Goal: Task Accomplishment & Management: Manage account settings

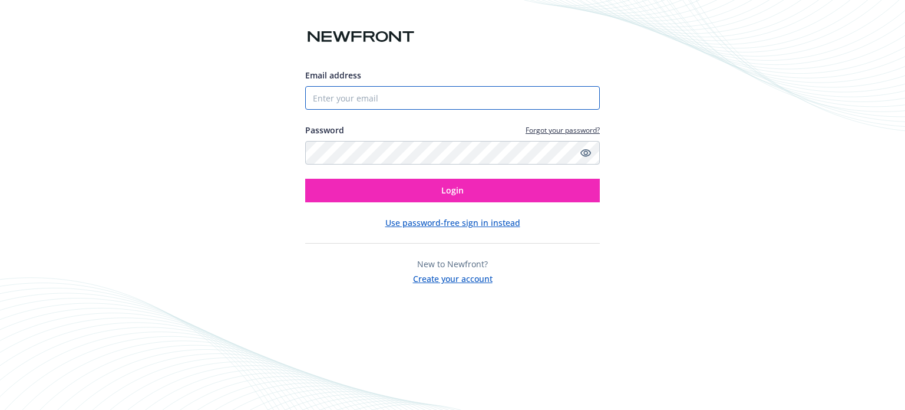
click at [462, 96] on input "Email address" at bounding box center [452, 98] width 295 height 24
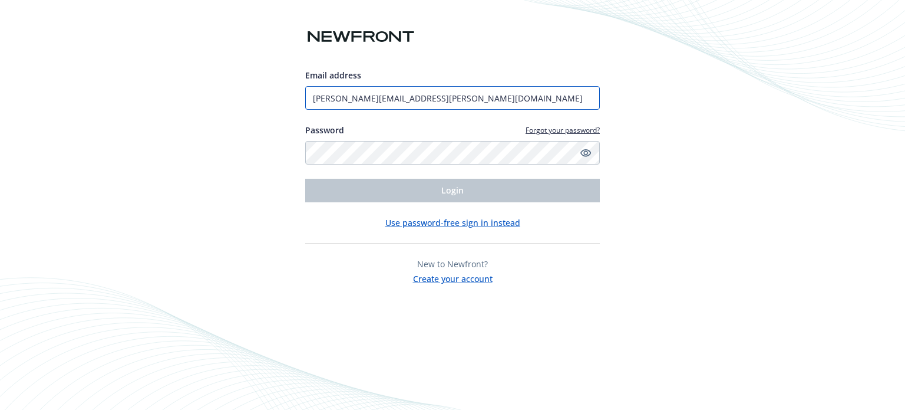
type input "patrick.hennon@newfront.com"
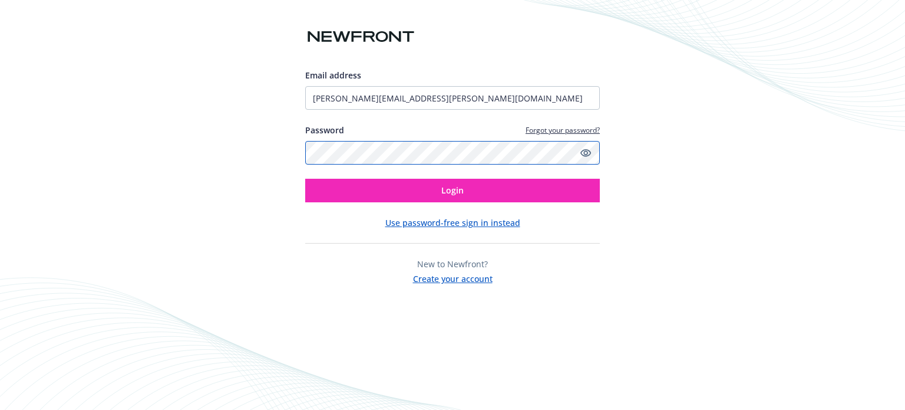
click at [305, 179] on button "Login" at bounding box center [452, 191] width 295 height 24
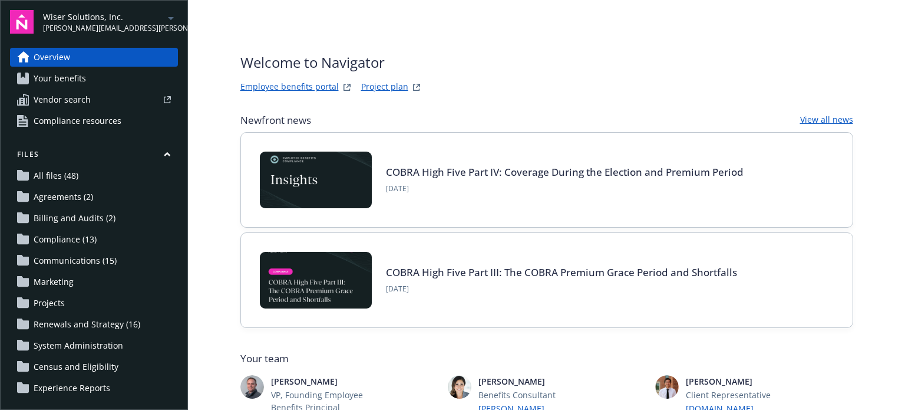
click at [120, 18] on span "Wiser Solutions, Inc." at bounding box center [103, 17] width 121 height 12
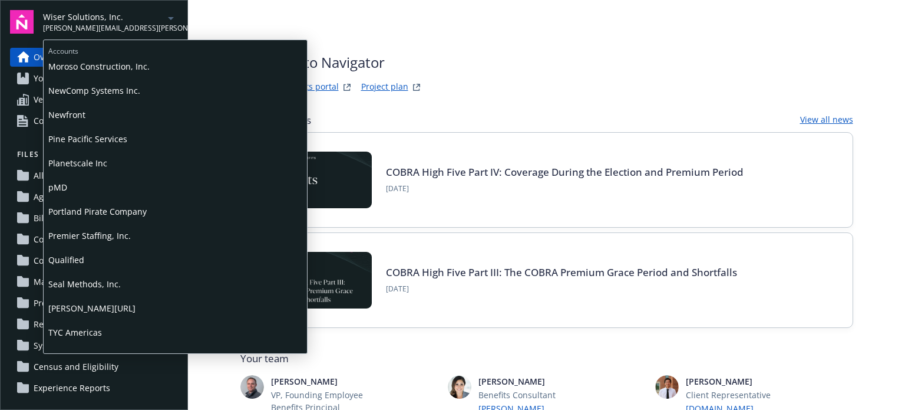
scroll to position [531, 0]
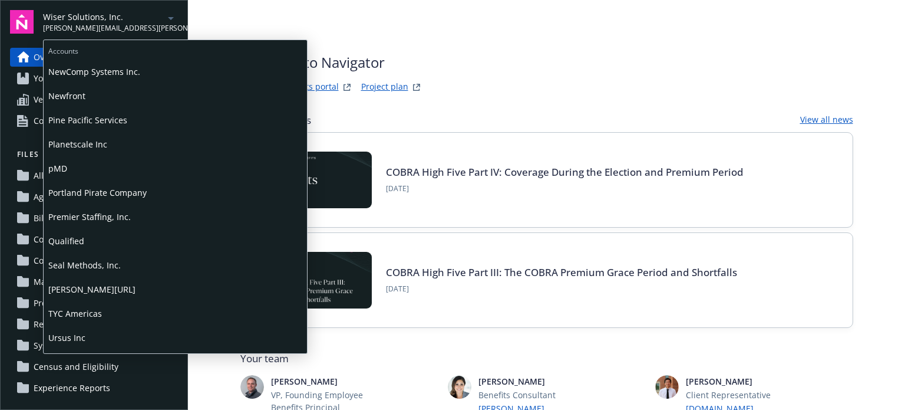
click at [77, 239] on span "Qualified" at bounding box center [175, 241] width 254 height 24
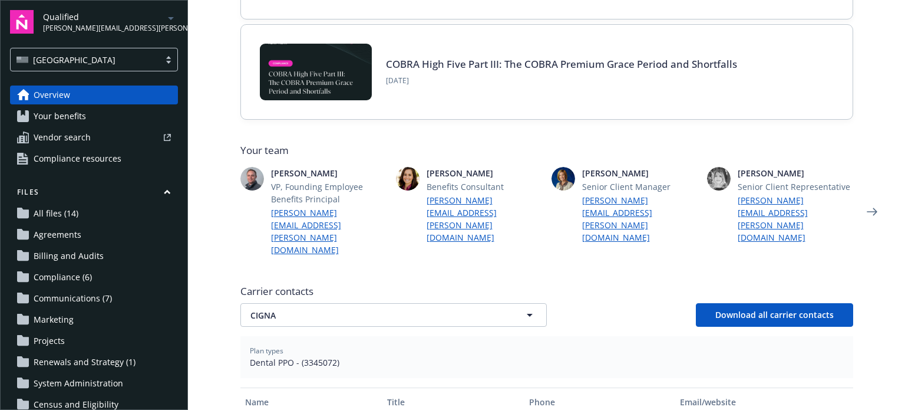
scroll to position [236, 0]
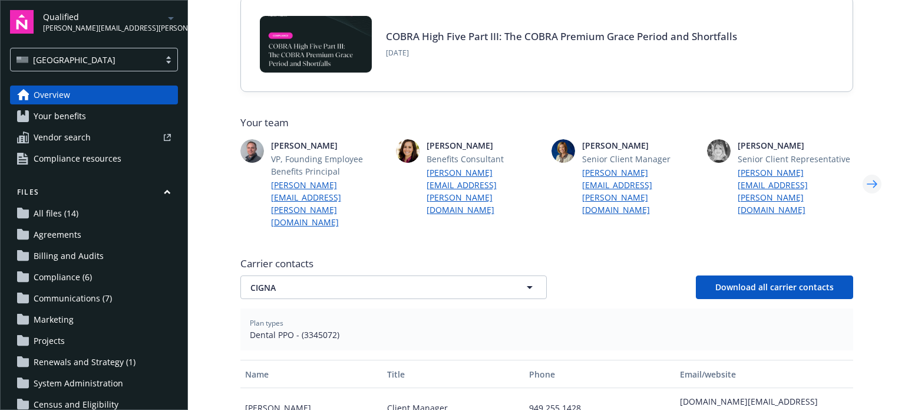
click at [874, 172] on icon "Next" at bounding box center [872, 184] width 19 height 24
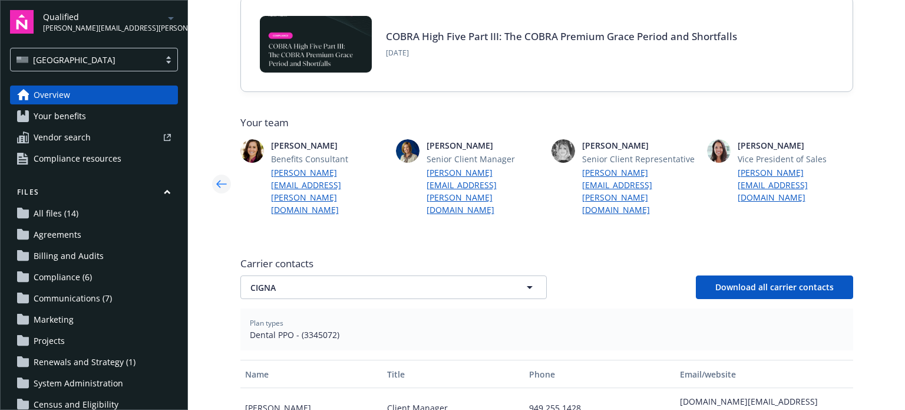
click at [217, 172] on icon "Previous" at bounding box center [221, 184] width 19 height 24
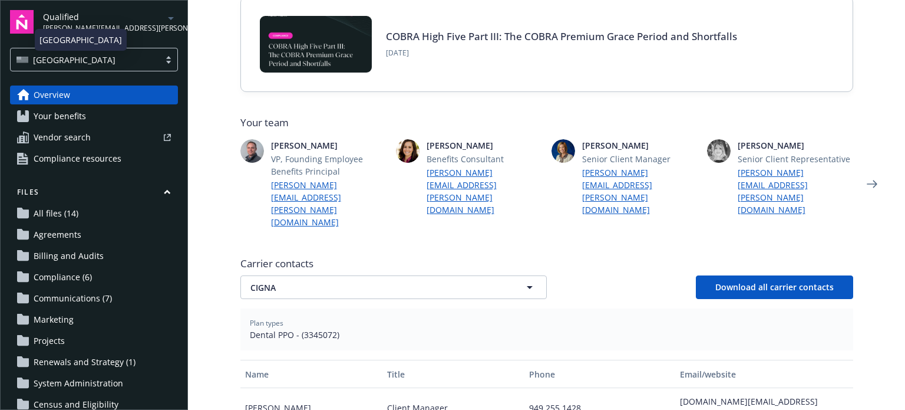
click at [107, 59] on div "[GEOGRAPHIC_DATA]" at bounding box center [85, 60] width 137 height 12
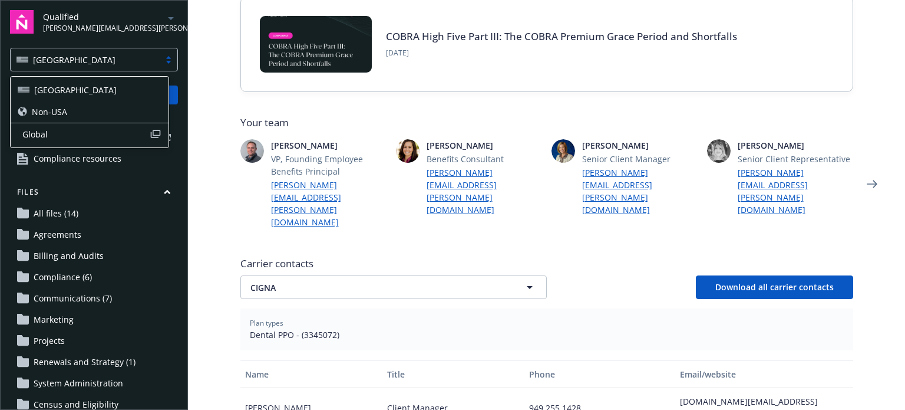
click at [83, 108] on div "Non-USA" at bounding box center [90, 112] width 144 height 12
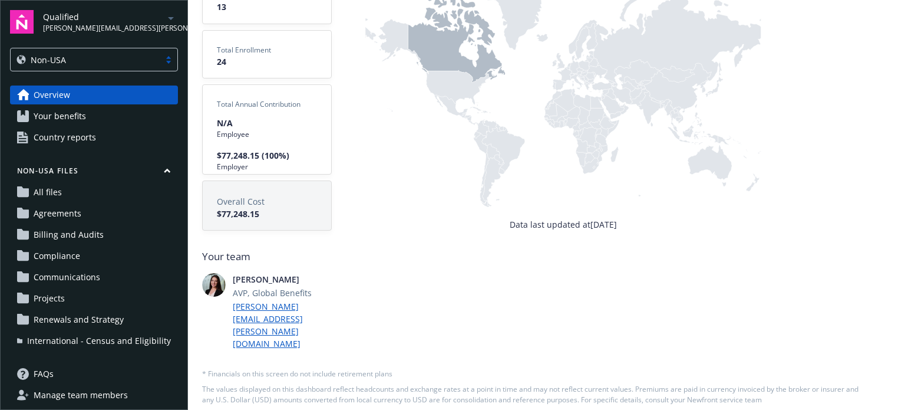
scroll to position [35, 0]
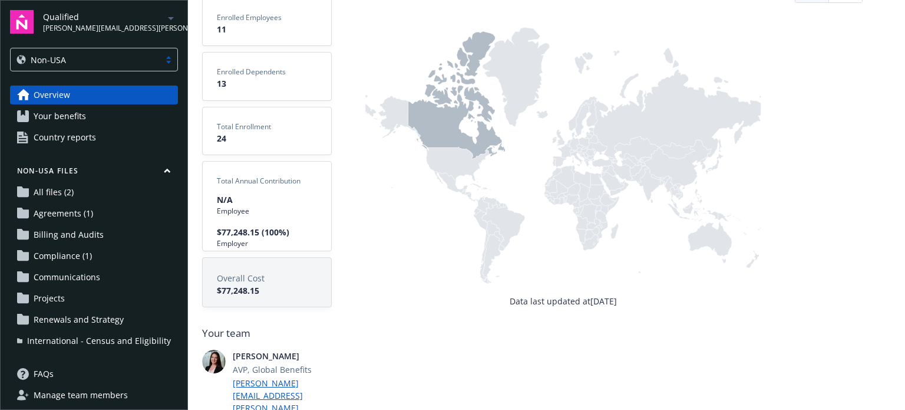
click at [83, 120] on span "Your benefits" at bounding box center [60, 116] width 52 height 19
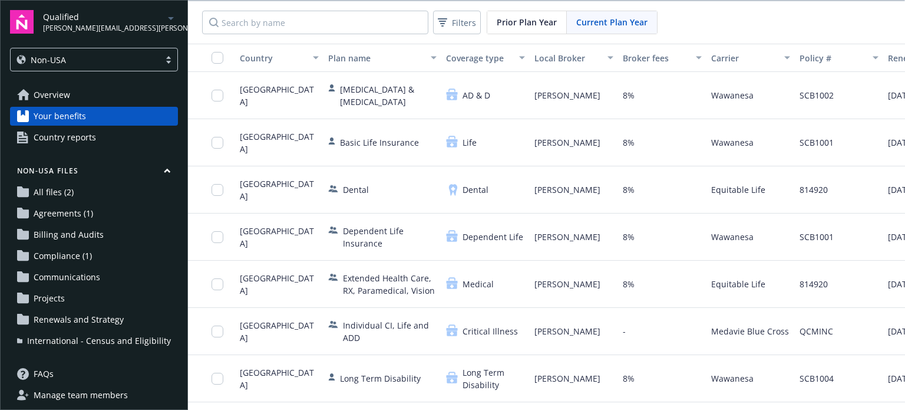
click at [78, 320] on span "Renewals and Strategy" at bounding box center [79, 319] width 90 height 19
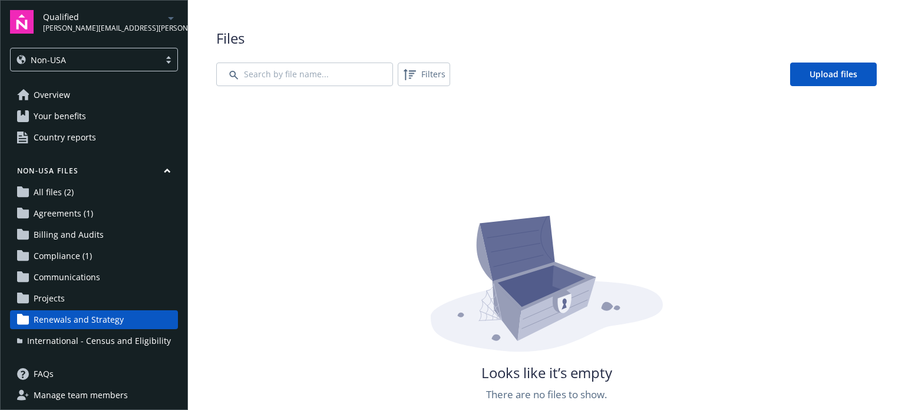
click at [61, 112] on span "Your benefits" at bounding box center [60, 116] width 52 height 19
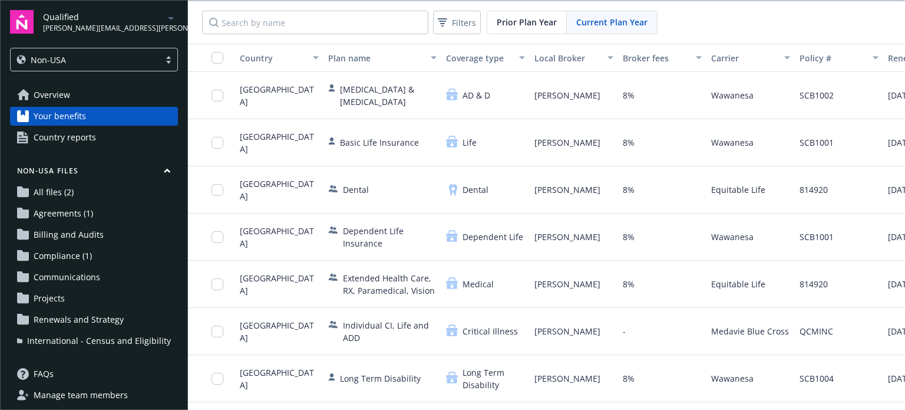
click at [60, 98] on span "Overview" at bounding box center [52, 94] width 37 height 19
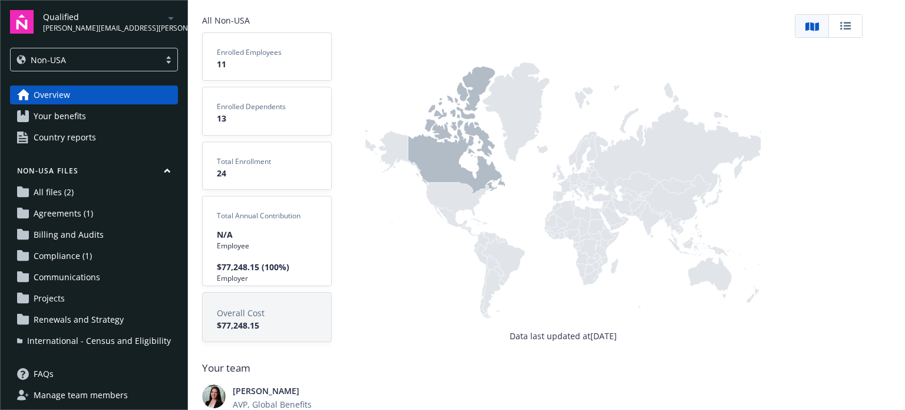
click at [81, 67] on div "Non-USA" at bounding box center [94, 60] width 168 height 24
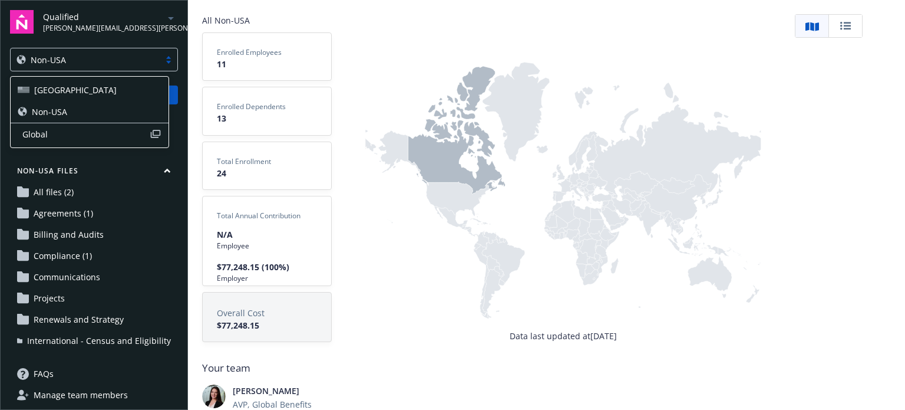
click at [65, 88] on div "[GEOGRAPHIC_DATA]" at bounding box center [90, 90] width 144 height 12
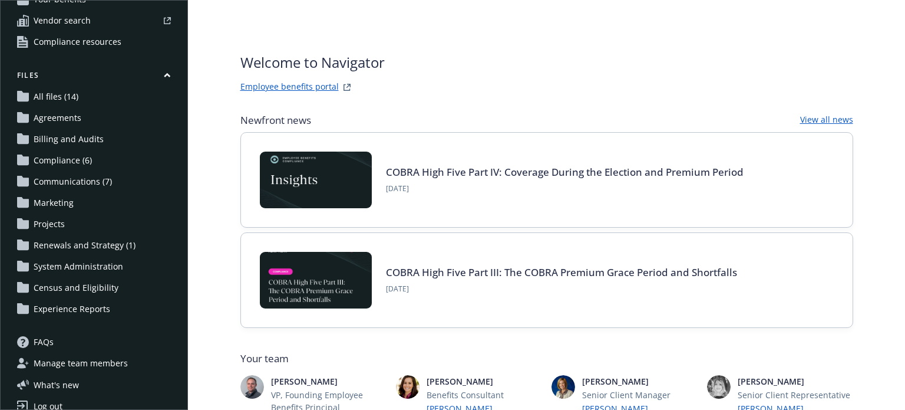
scroll to position [118, 0]
click at [78, 249] on span "Renewals and Strategy (1)" at bounding box center [85, 244] width 102 height 19
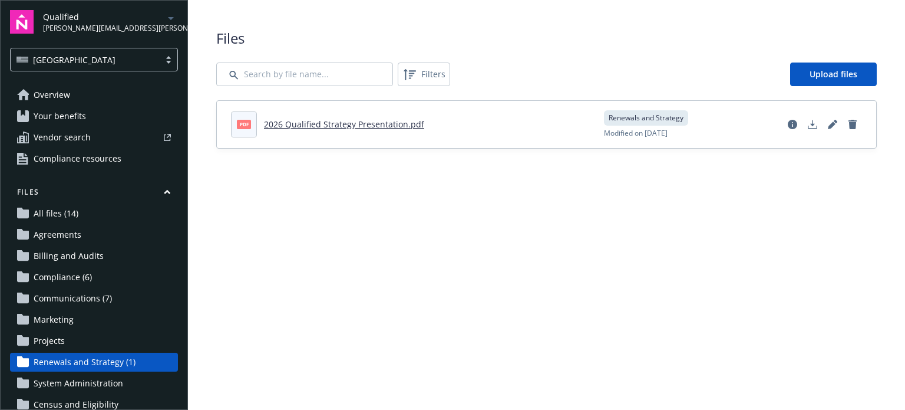
click at [59, 98] on span "Overview" at bounding box center [52, 94] width 37 height 19
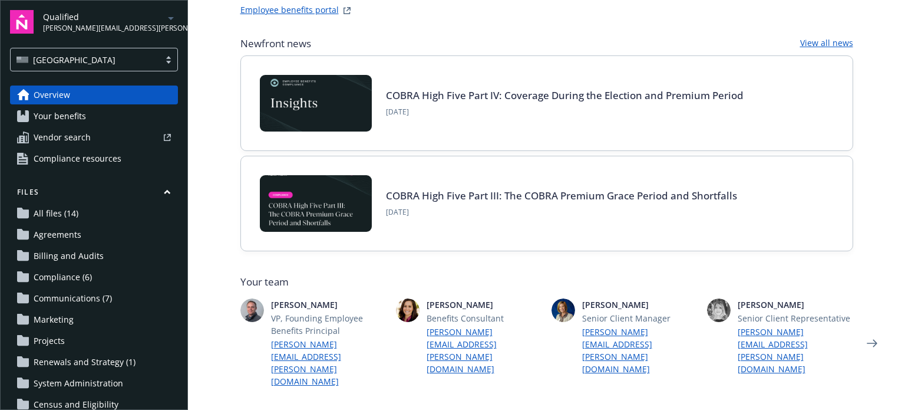
scroll to position [59, 0]
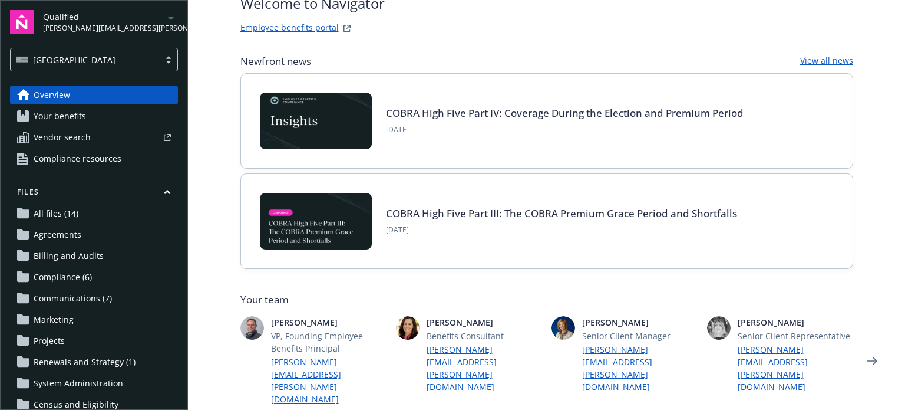
click at [80, 117] on span "Your benefits" at bounding box center [60, 116] width 52 height 19
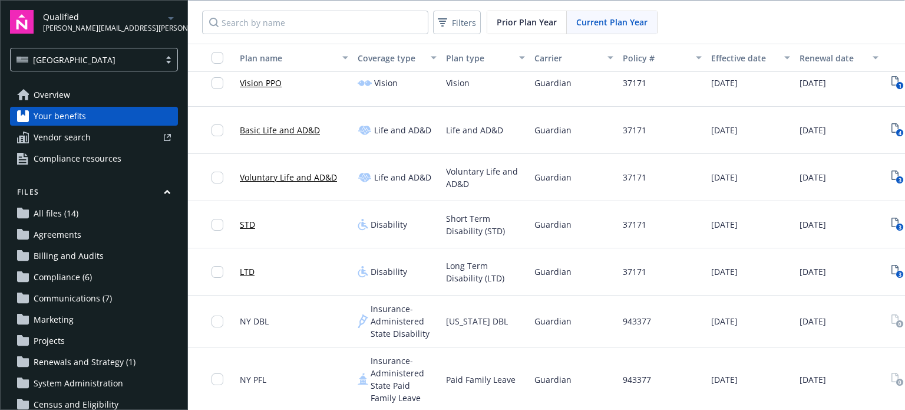
scroll to position [354, 0]
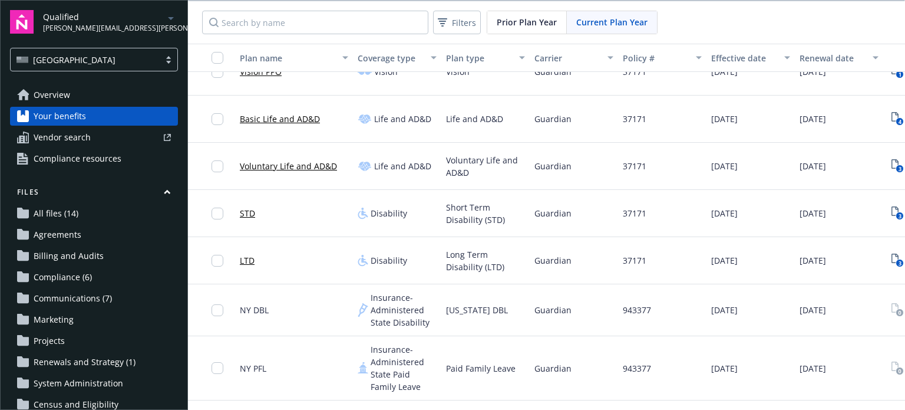
click at [252, 215] on link "STD" at bounding box center [247, 213] width 15 height 12
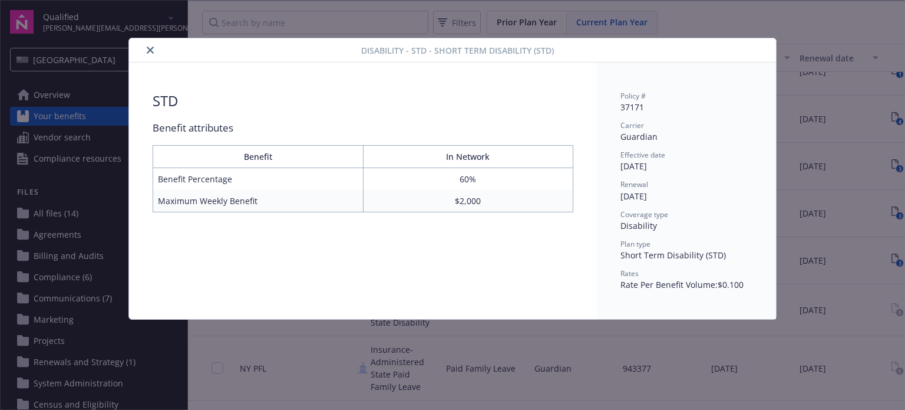
click at [151, 53] on icon "close" at bounding box center [150, 50] width 7 height 7
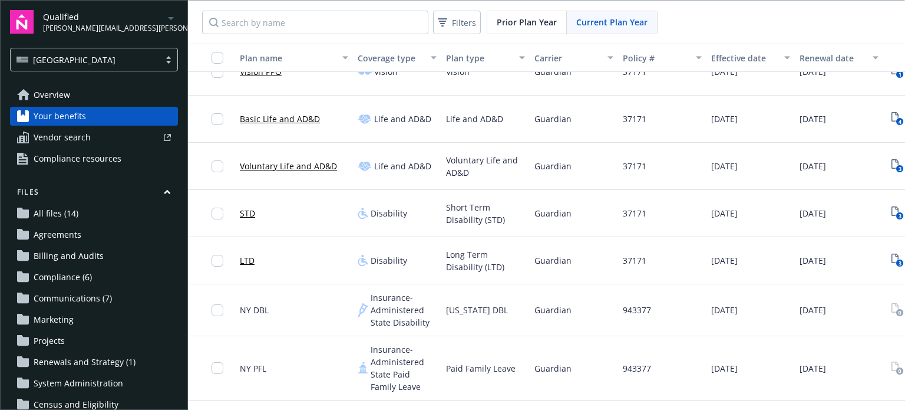
click at [250, 215] on link "STD" at bounding box center [247, 213] width 15 height 12
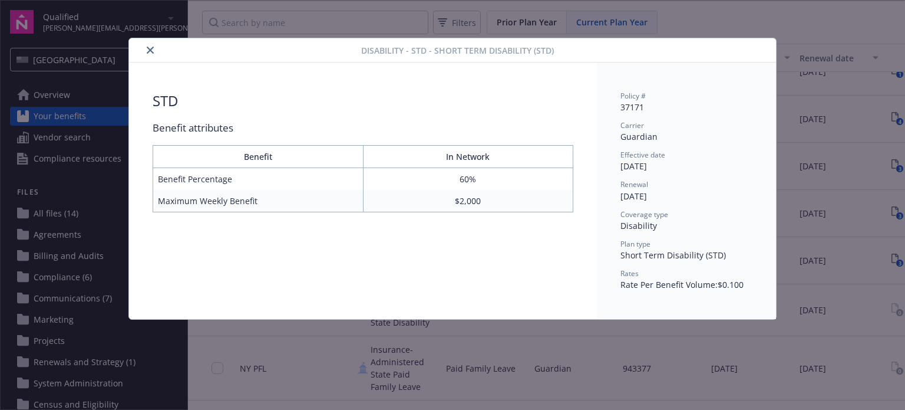
click at [149, 53] on icon "close" at bounding box center [150, 50] width 7 height 7
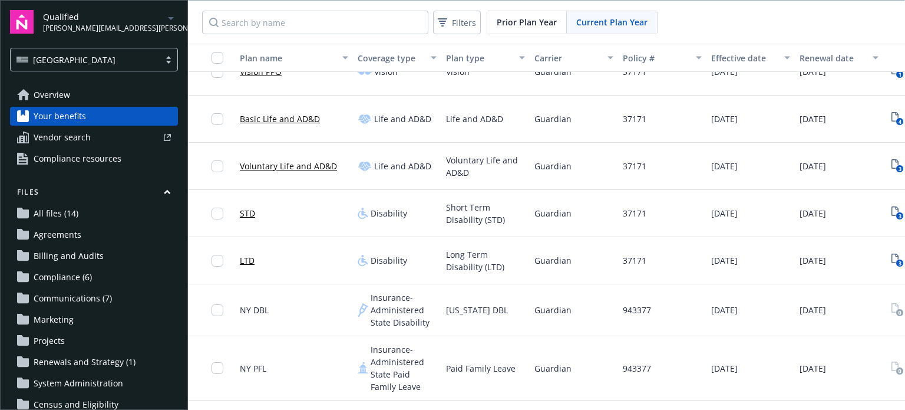
click at [246, 215] on link "STD" at bounding box center [247, 213] width 15 height 12
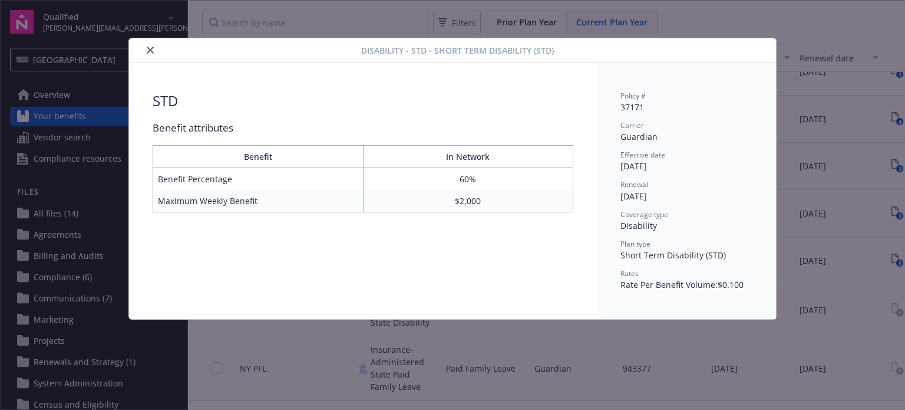
click at [151, 45] on button "close" at bounding box center [150, 50] width 14 height 14
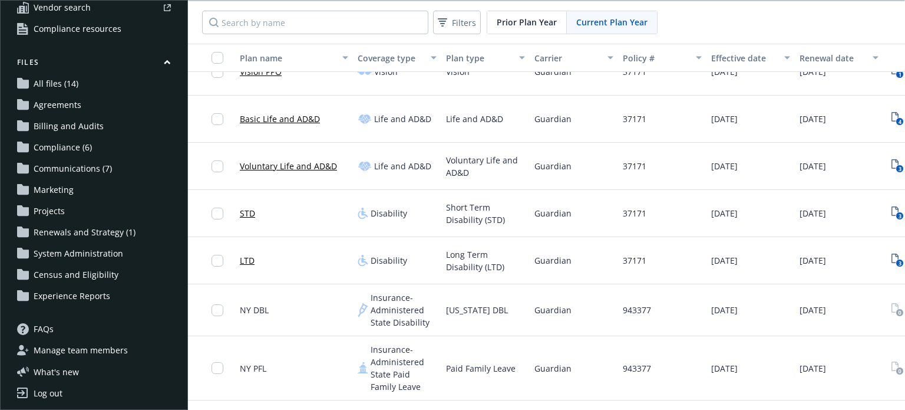
scroll to position [132, 0]
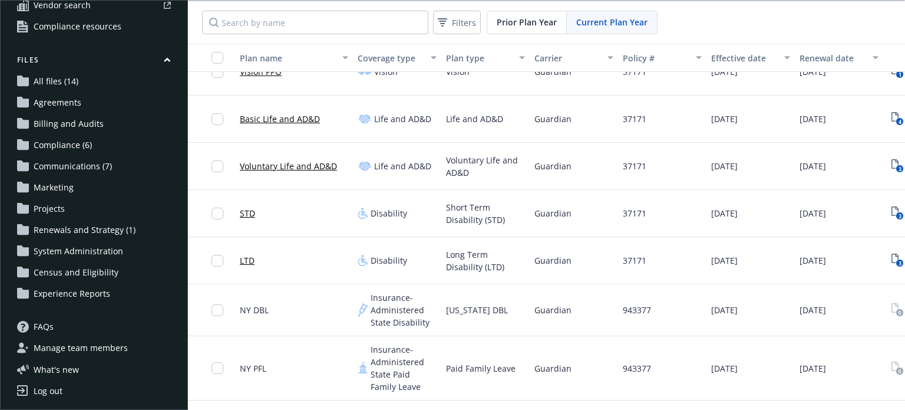
click at [75, 233] on span "Renewals and Strategy (1)" at bounding box center [85, 229] width 102 height 19
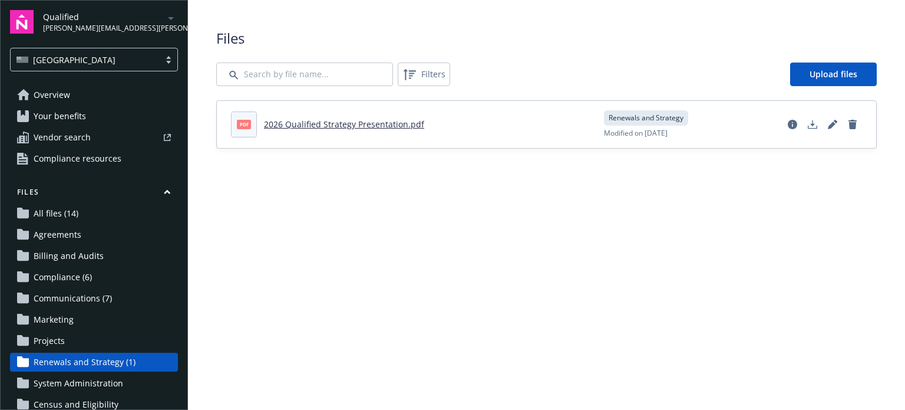
click at [309, 127] on link "2026 Qualified Strategy Presentation.pdf" at bounding box center [344, 123] width 160 height 11
click at [60, 95] on span "Overview" at bounding box center [52, 94] width 37 height 19
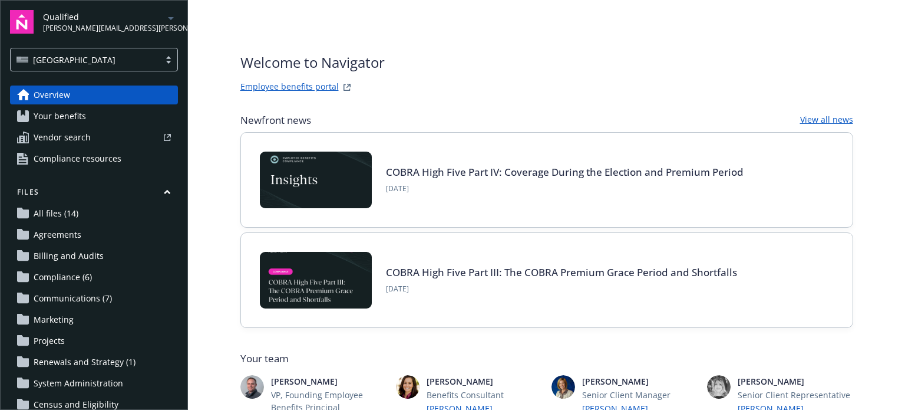
click at [52, 143] on span "Vendor search" at bounding box center [62, 137] width 57 height 19
click at [58, 115] on span "Your benefits" at bounding box center [60, 116] width 52 height 19
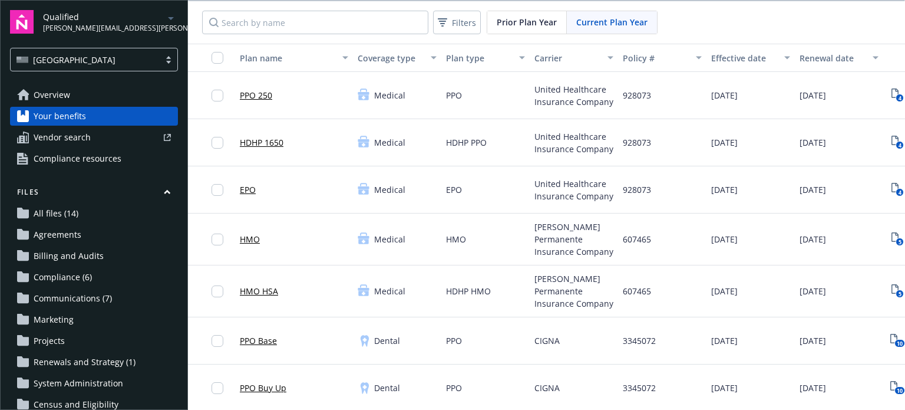
click at [75, 96] on link "Overview" at bounding box center [94, 94] width 168 height 19
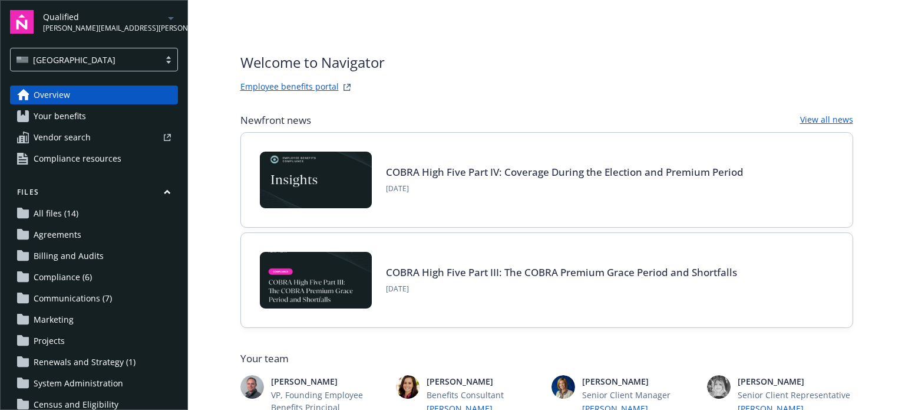
click at [291, 87] on link "Employee benefits portal" at bounding box center [290, 87] width 98 height 14
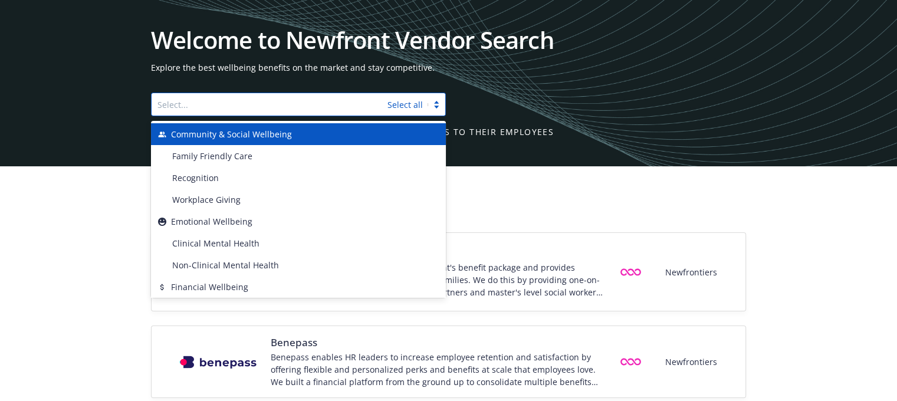
click at [218, 108] on div at bounding box center [269, 104] width 224 height 14
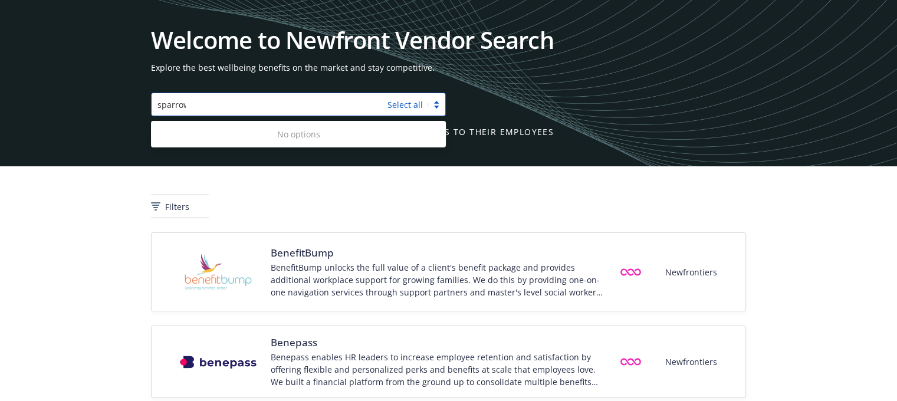
type input "sparrow"
click at [103, 187] on div "Filters" at bounding box center [448, 199] width 897 height 66
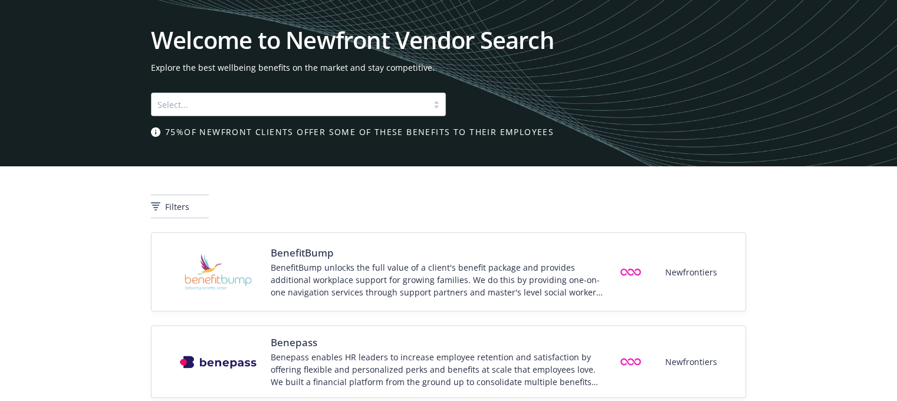
click at [434, 107] on div at bounding box center [436, 104] width 18 height 9
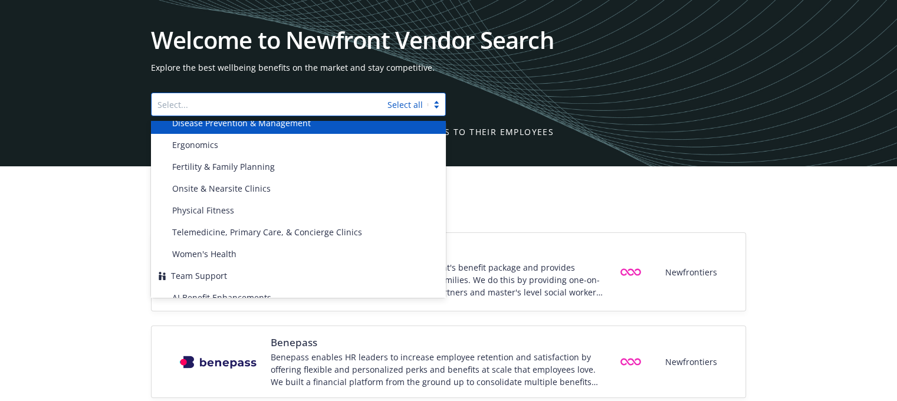
scroll to position [354, 0]
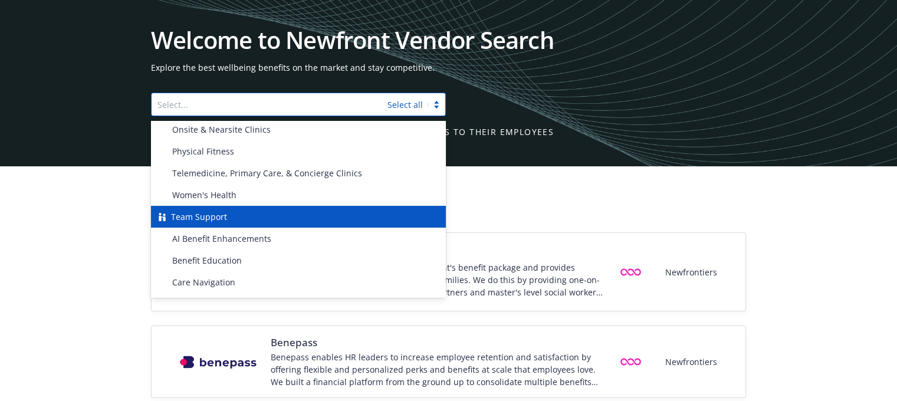
click at [203, 215] on span "Team Support" at bounding box center [199, 216] width 56 height 12
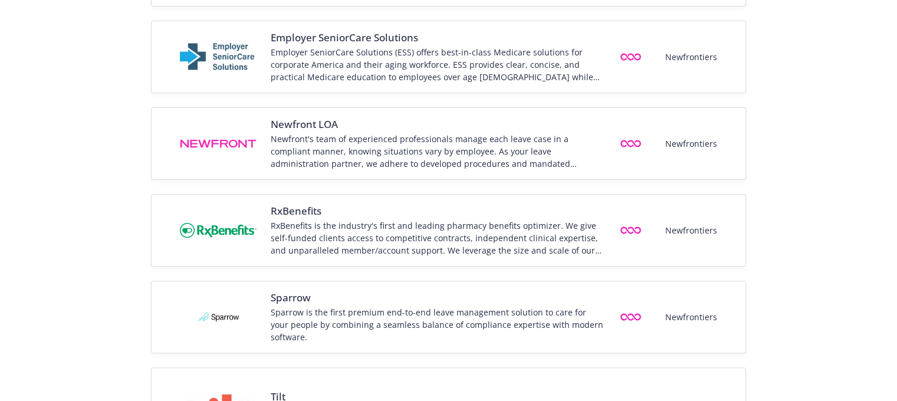
scroll to position [413, 0]
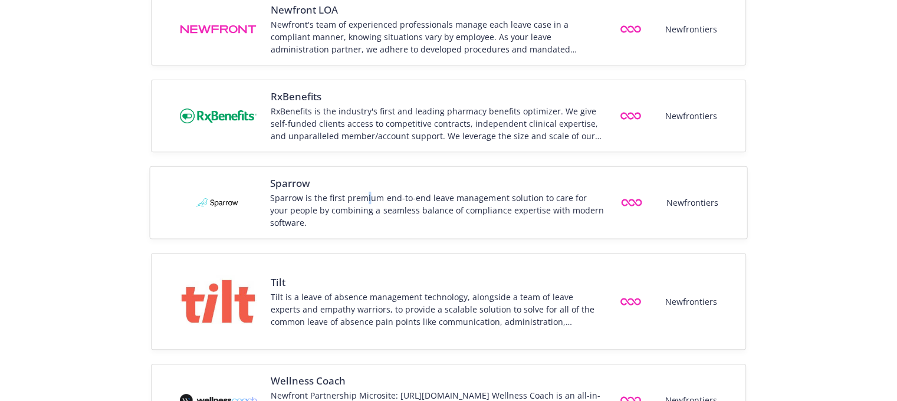
click at [365, 195] on div "Sparrow is the first premium end-to-end leave management solution to care for y…" at bounding box center [436, 210] width 334 height 37
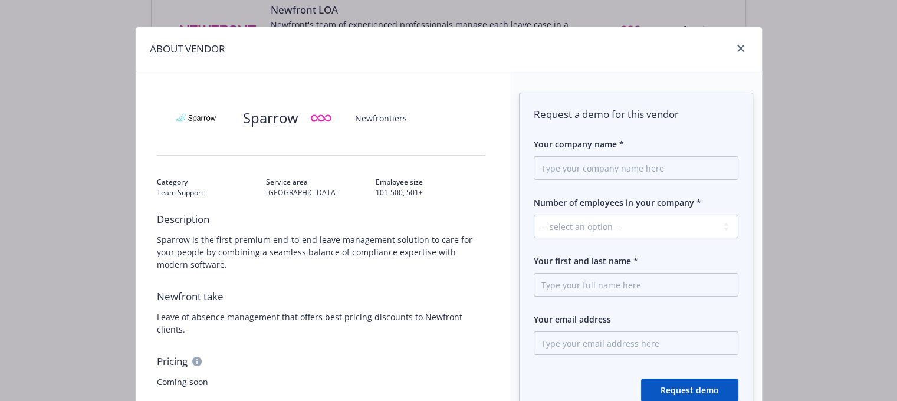
scroll to position [0, 0]
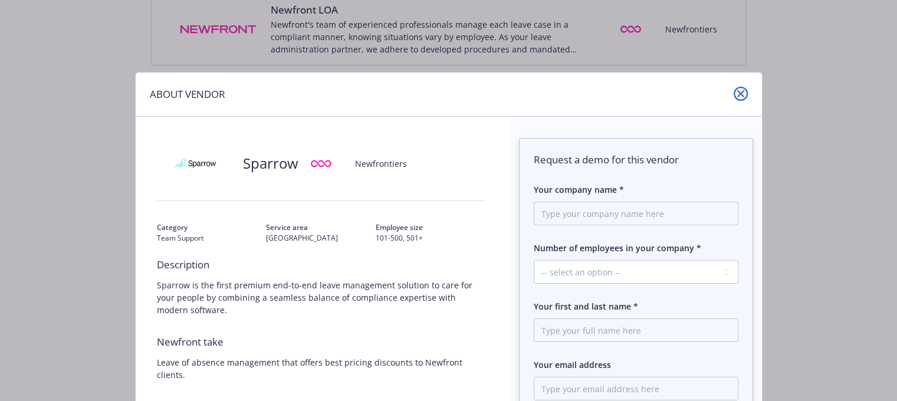
click at [737, 94] on icon "close" at bounding box center [740, 93] width 7 height 7
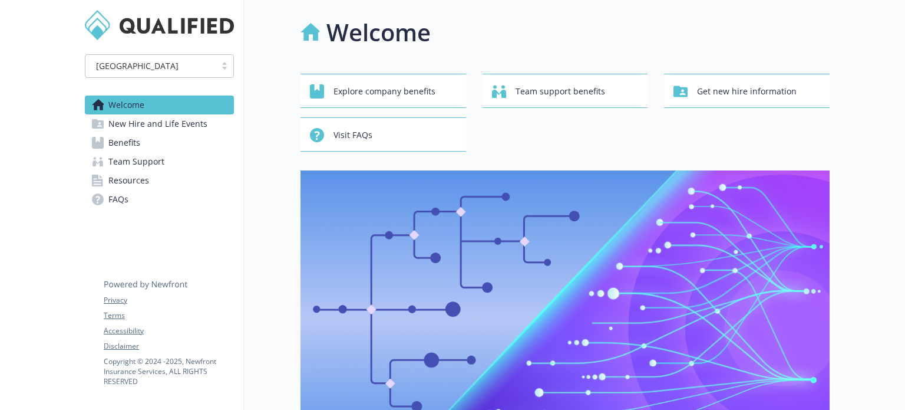
click at [141, 146] on link "Benefits" at bounding box center [159, 142] width 149 height 19
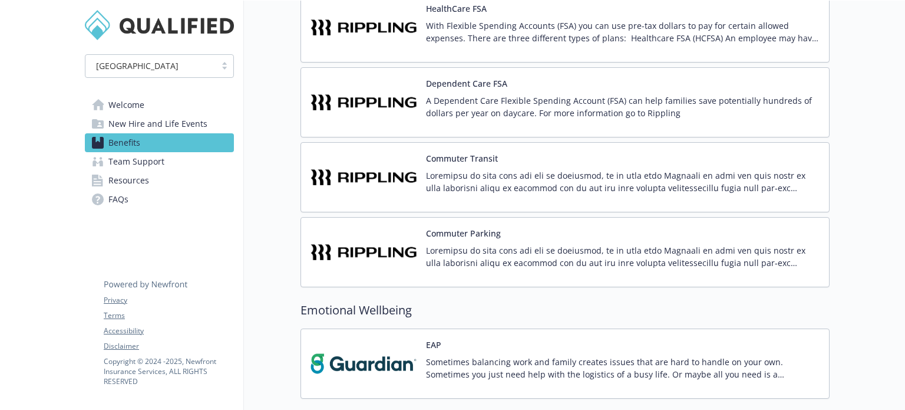
scroll to position [1855, 0]
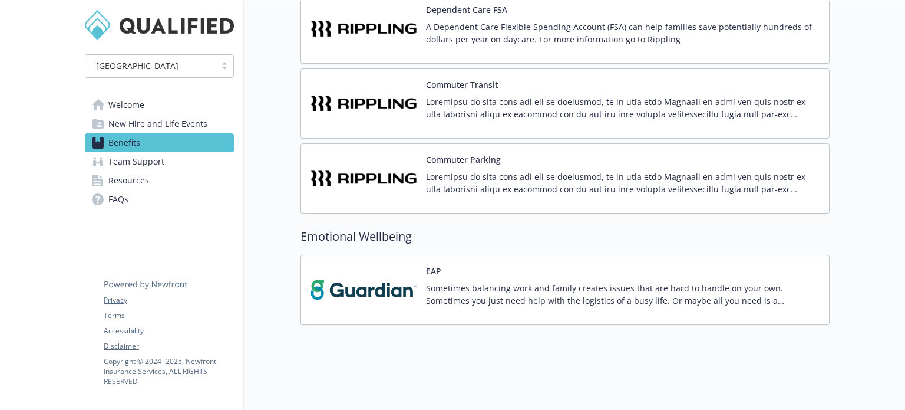
click at [130, 108] on span "Welcome" at bounding box center [126, 104] width 36 height 19
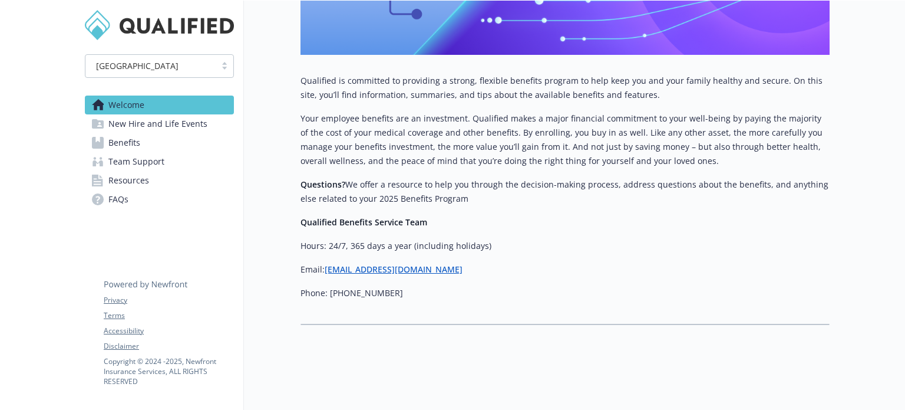
click at [139, 127] on span "New Hire and Life Events" at bounding box center [157, 123] width 99 height 19
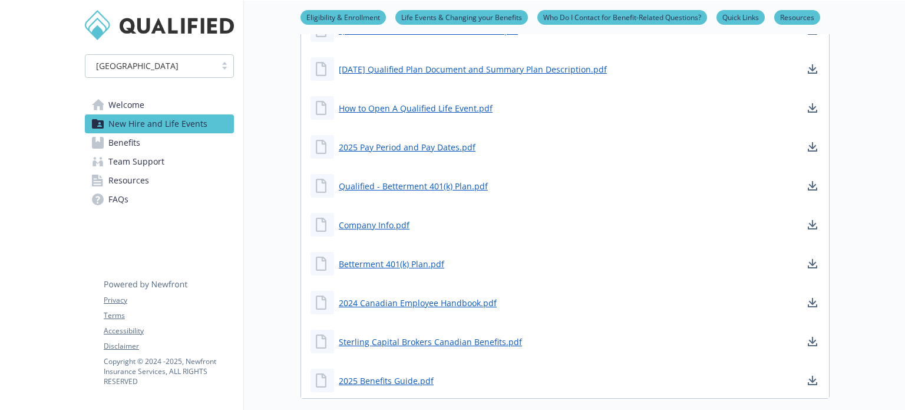
scroll to position [931, 0]
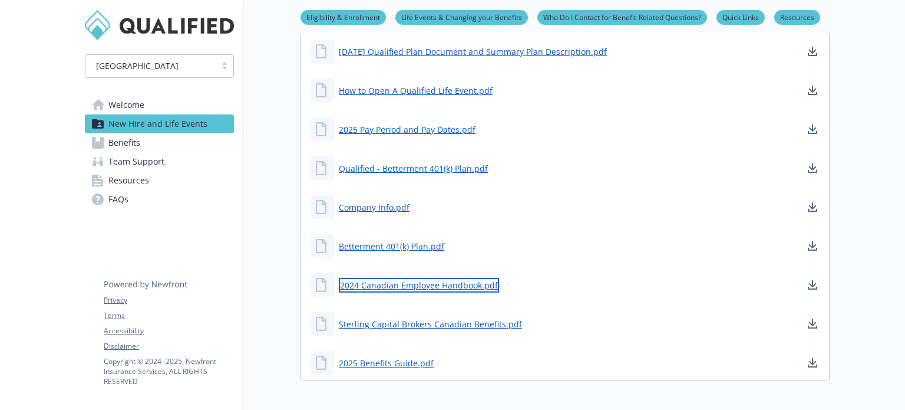
click at [390, 285] on link "2024 Canadian Employee Handbook.pdf" at bounding box center [419, 285] width 160 height 15
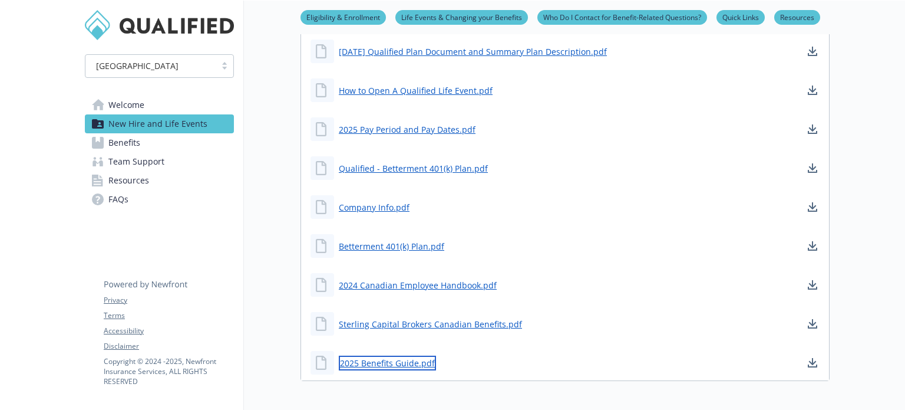
click at [393, 361] on link "2025 Benefits Guide.pdf" at bounding box center [387, 362] width 97 height 15
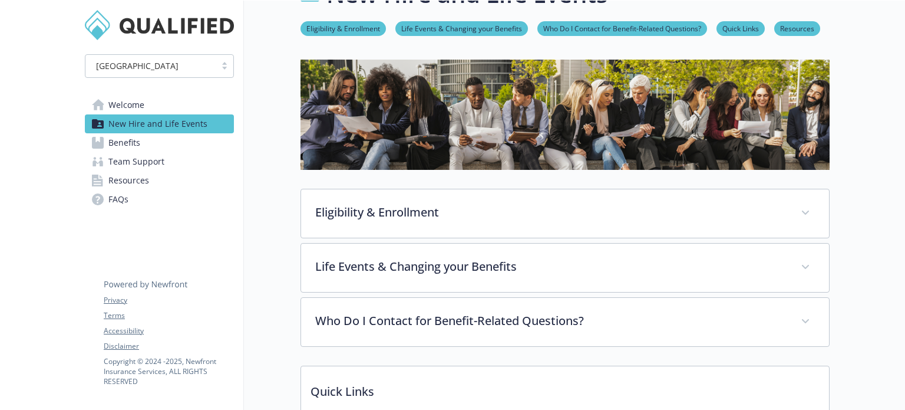
scroll to position [0, 0]
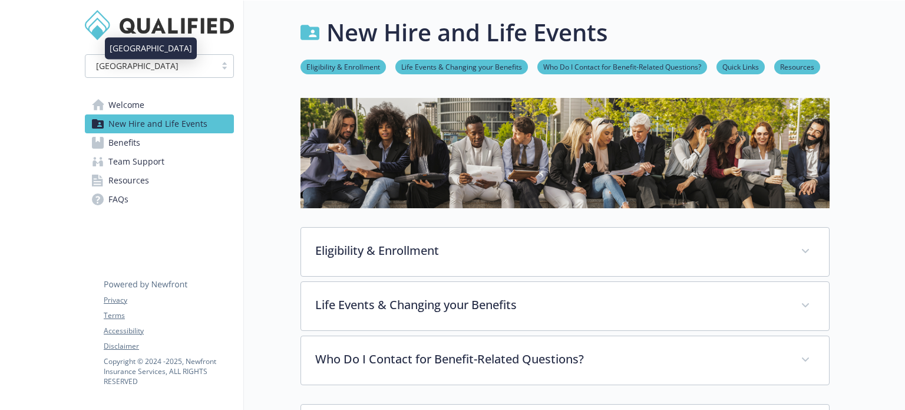
click at [197, 65] on div "[GEOGRAPHIC_DATA]" at bounding box center [150, 66] width 118 height 12
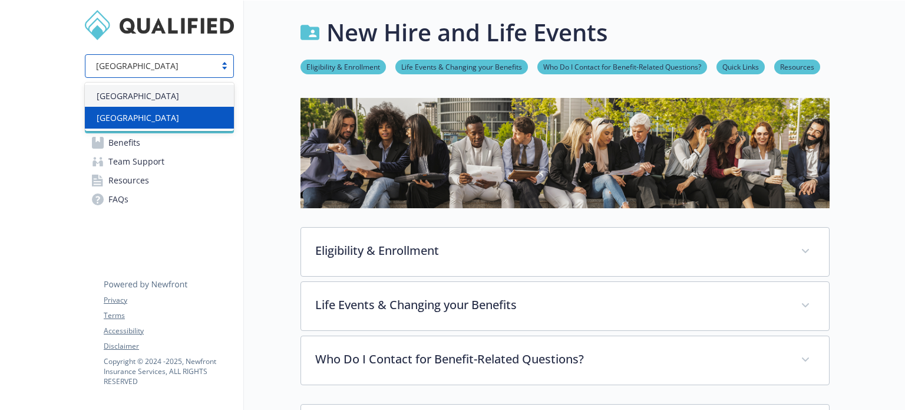
click at [132, 111] on div "Canada" at bounding box center [159, 117] width 135 height 12
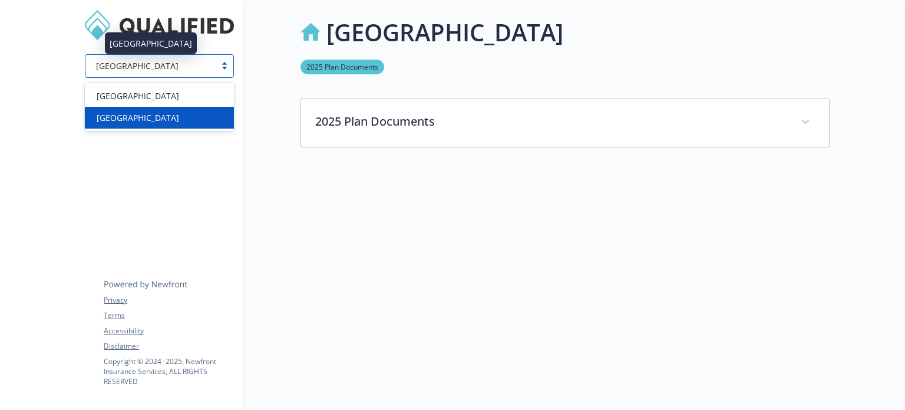
click at [209, 66] on div "Canada" at bounding box center [150, 66] width 118 height 12
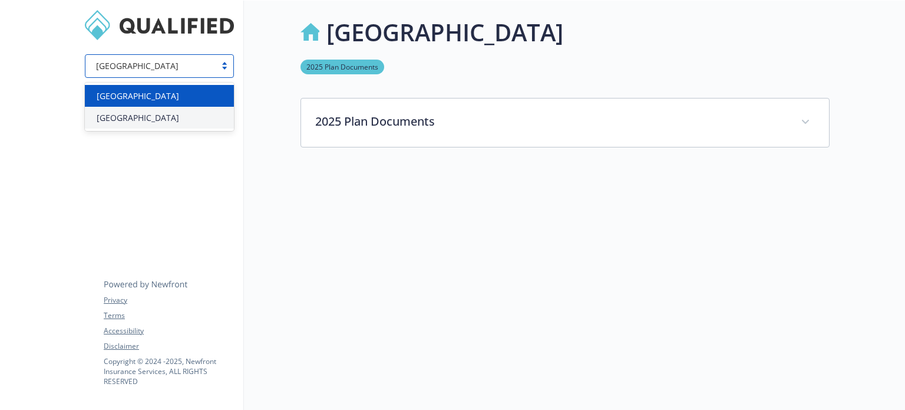
click at [170, 97] on div "[GEOGRAPHIC_DATA]" at bounding box center [159, 96] width 135 height 12
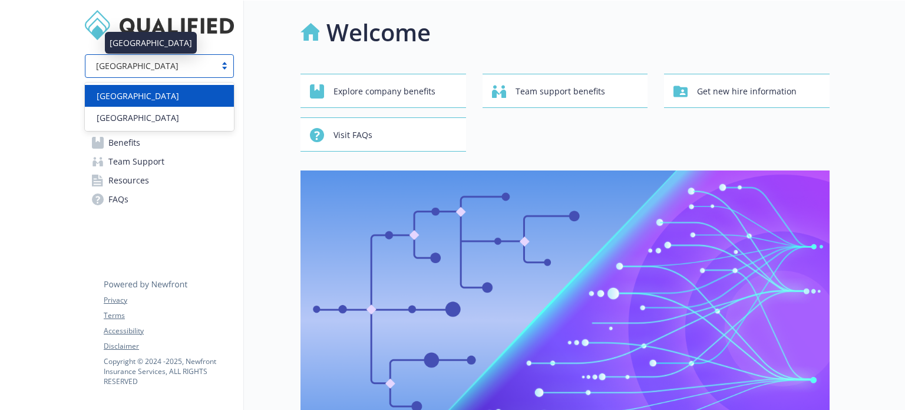
click at [185, 67] on div "[GEOGRAPHIC_DATA]" at bounding box center [150, 66] width 118 height 12
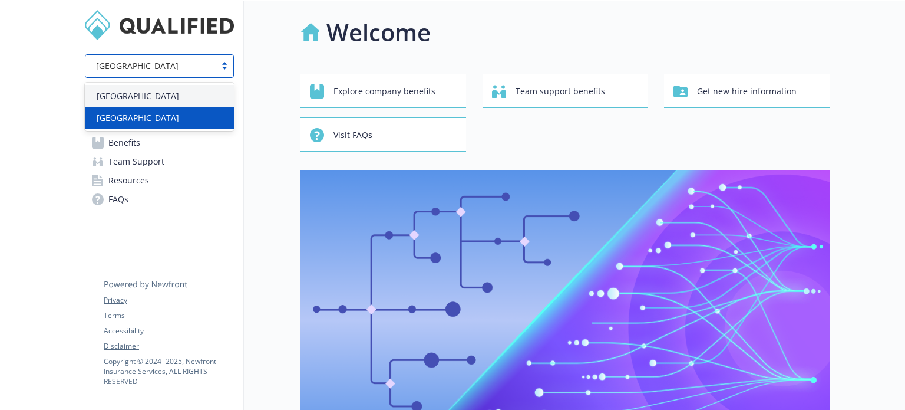
click at [144, 113] on div "Canada" at bounding box center [159, 117] width 135 height 12
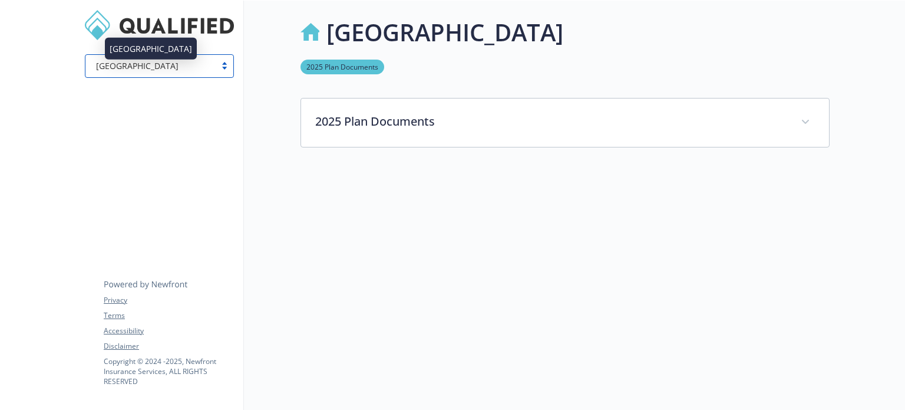
click at [206, 70] on div "Canada" at bounding box center [150, 66] width 118 height 12
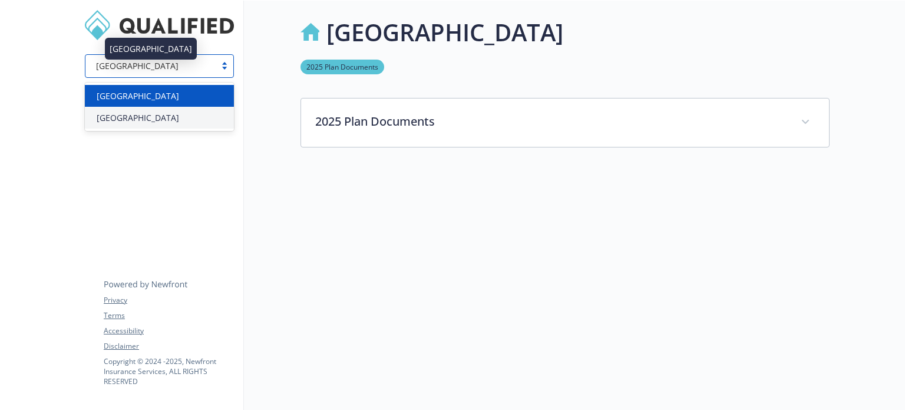
click at [168, 96] on div "[GEOGRAPHIC_DATA]" at bounding box center [159, 96] width 135 height 12
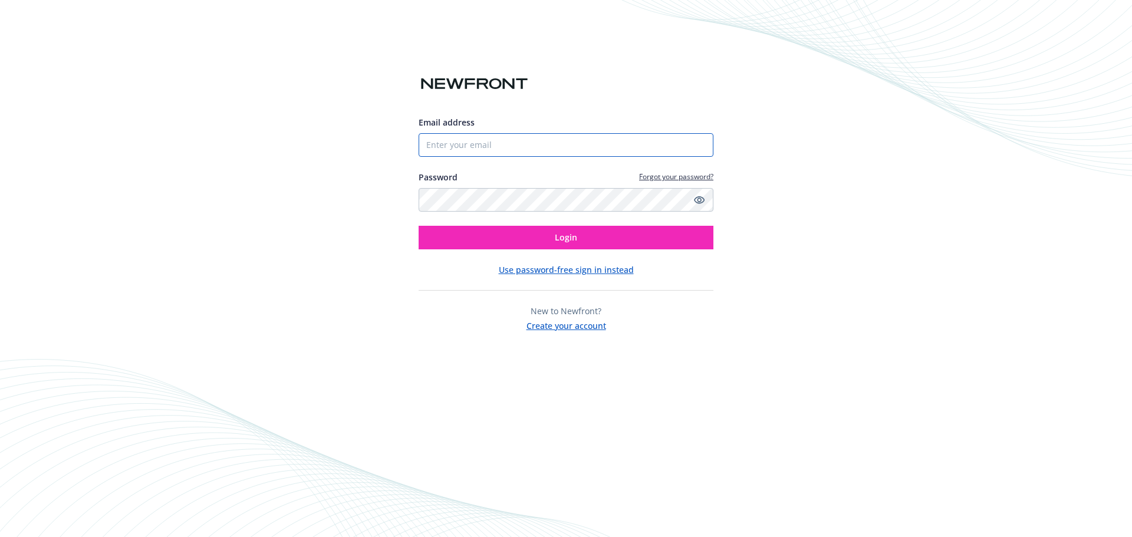
click at [548, 142] on input "Email address" at bounding box center [566, 145] width 295 height 24
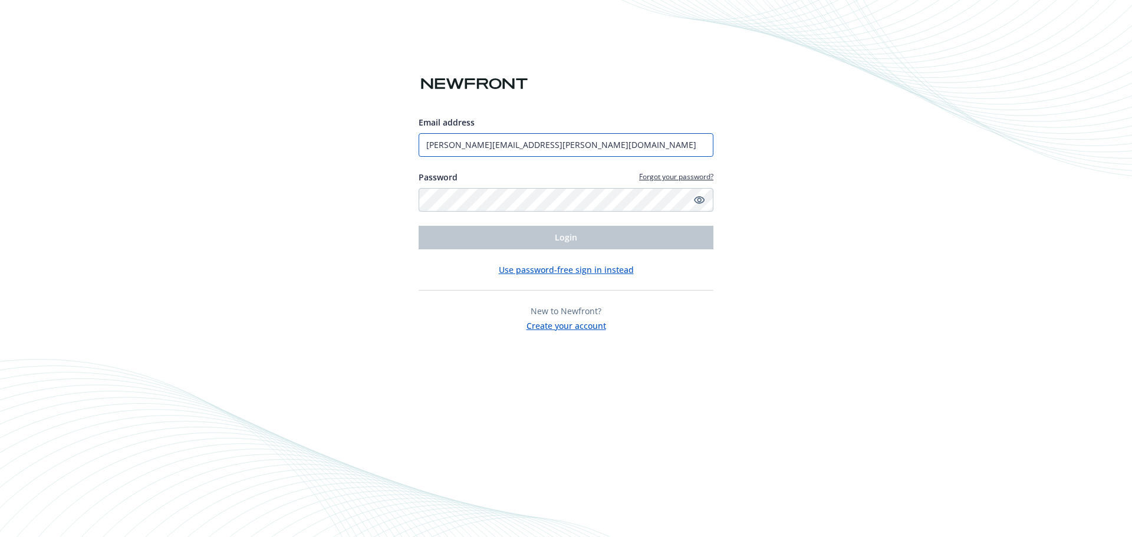
type input "[PERSON_NAME][EMAIL_ADDRESS][PERSON_NAME][DOMAIN_NAME]"
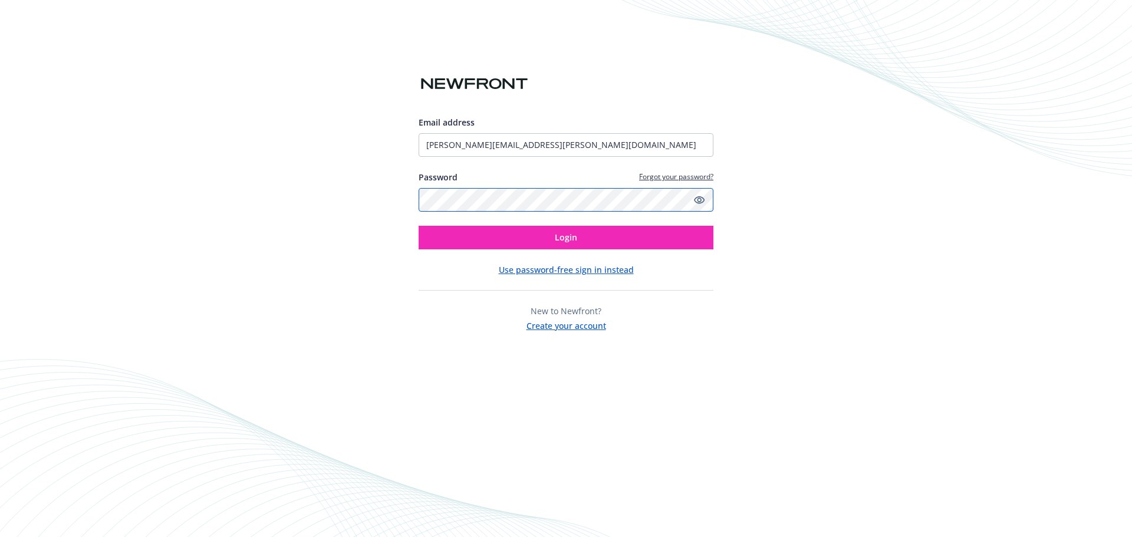
click at [419, 226] on button "Login" at bounding box center [566, 238] width 295 height 24
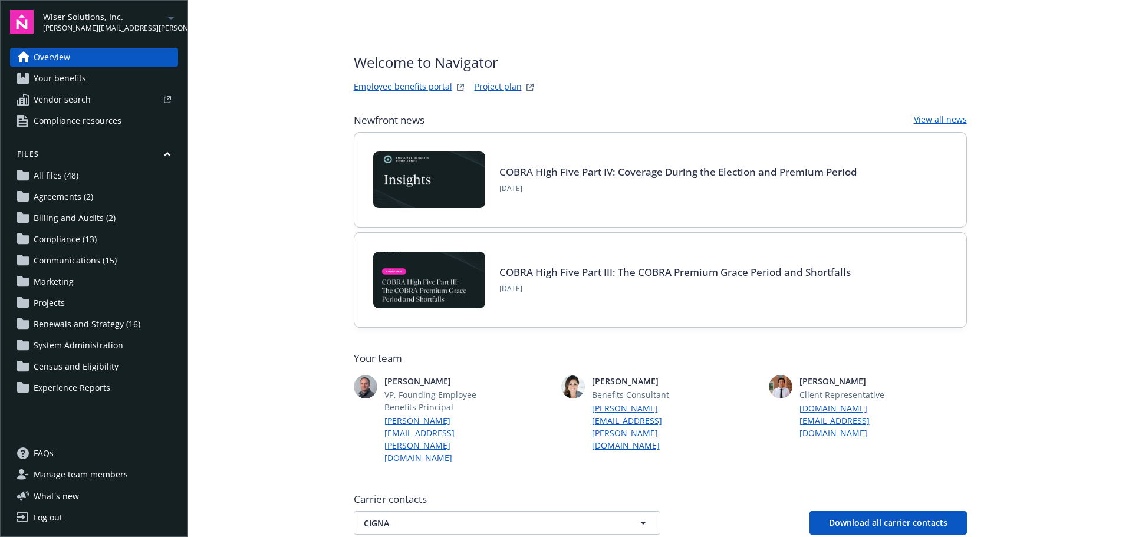
click at [130, 23] on span "[PERSON_NAME][EMAIL_ADDRESS][PERSON_NAME][DOMAIN_NAME]" at bounding box center [103, 28] width 121 height 11
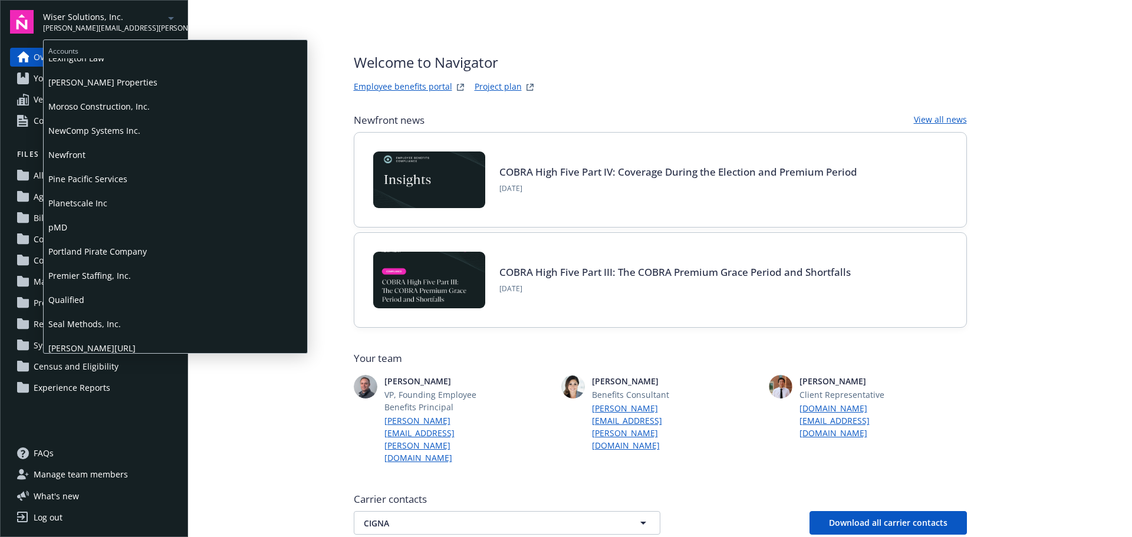
scroll to position [531, 0]
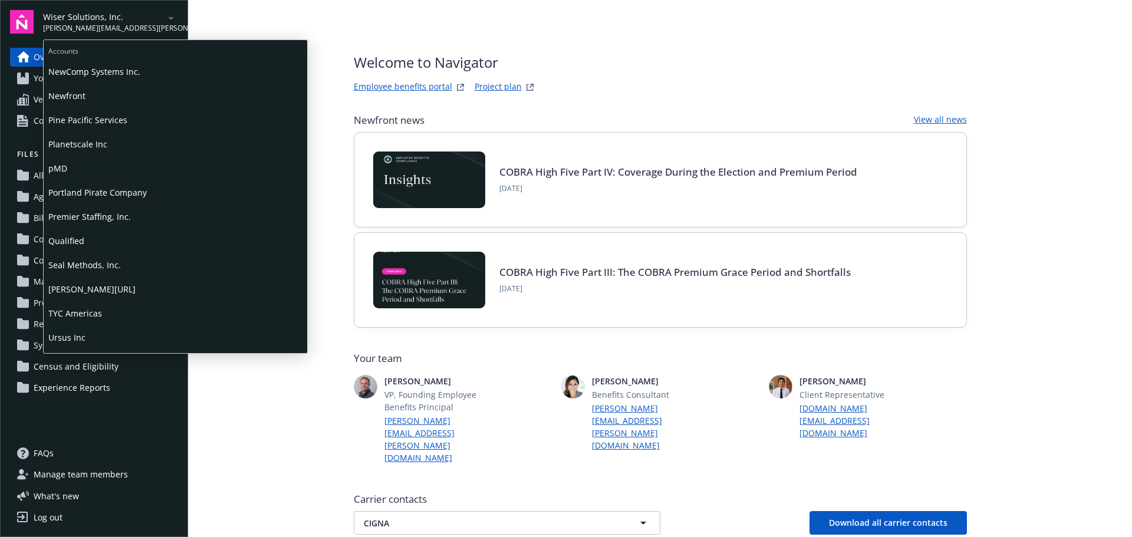
click at [80, 236] on span "Qualified" at bounding box center [175, 241] width 254 height 24
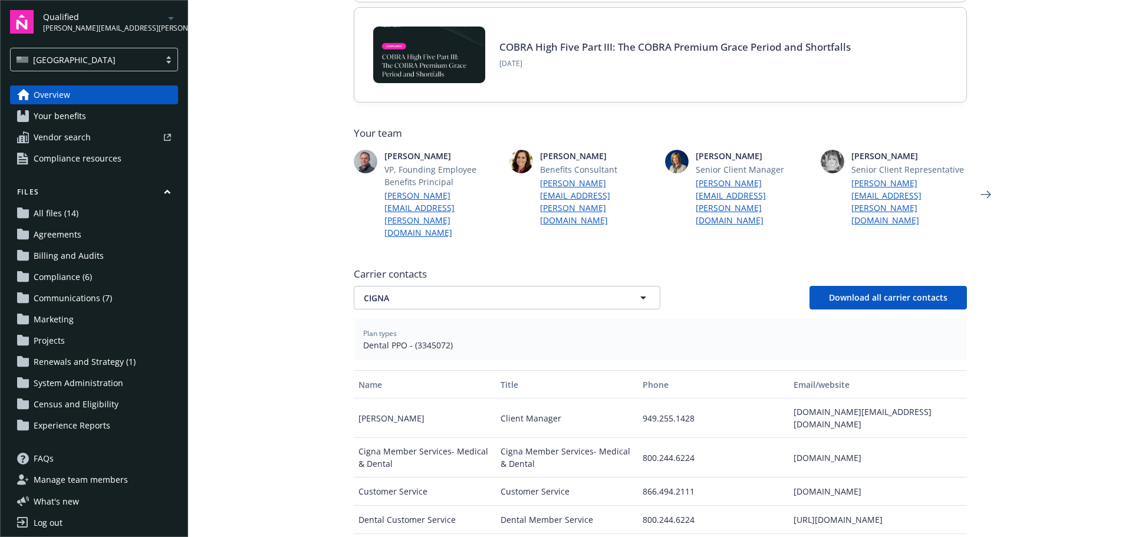
scroll to position [236, 0]
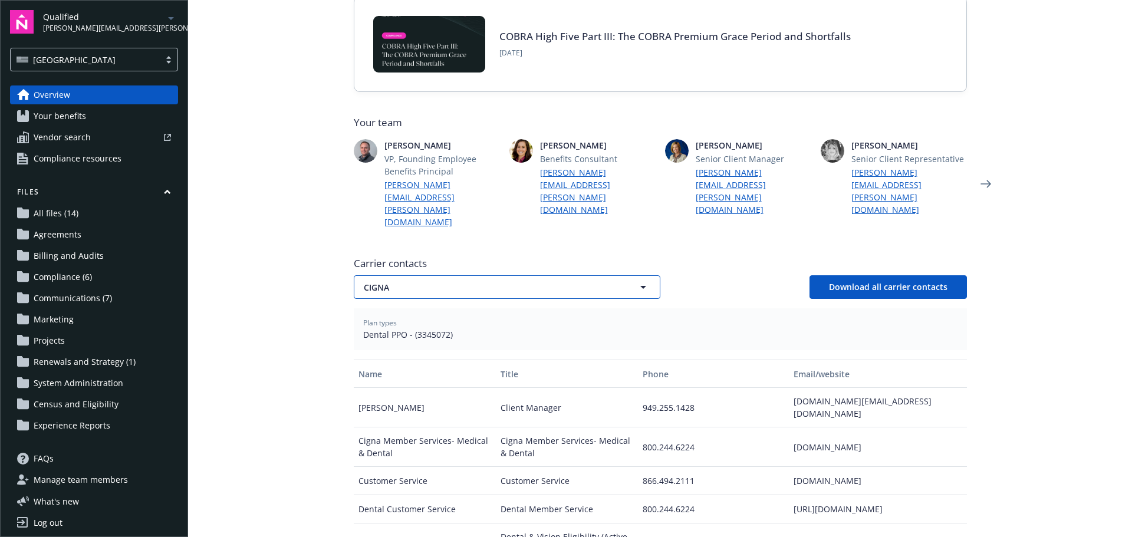
click at [424, 281] on span "CIGNA" at bounding box center [486, 287] width 245 height 12
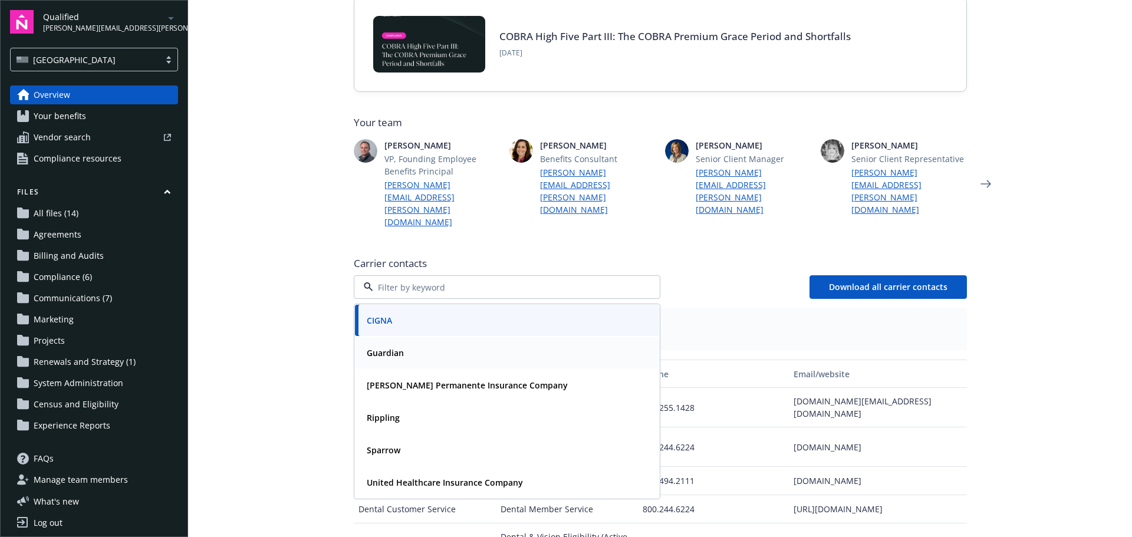
click at [396, 347] on strong "Guardian" at bounding box center [385, 352] width 37 height 11
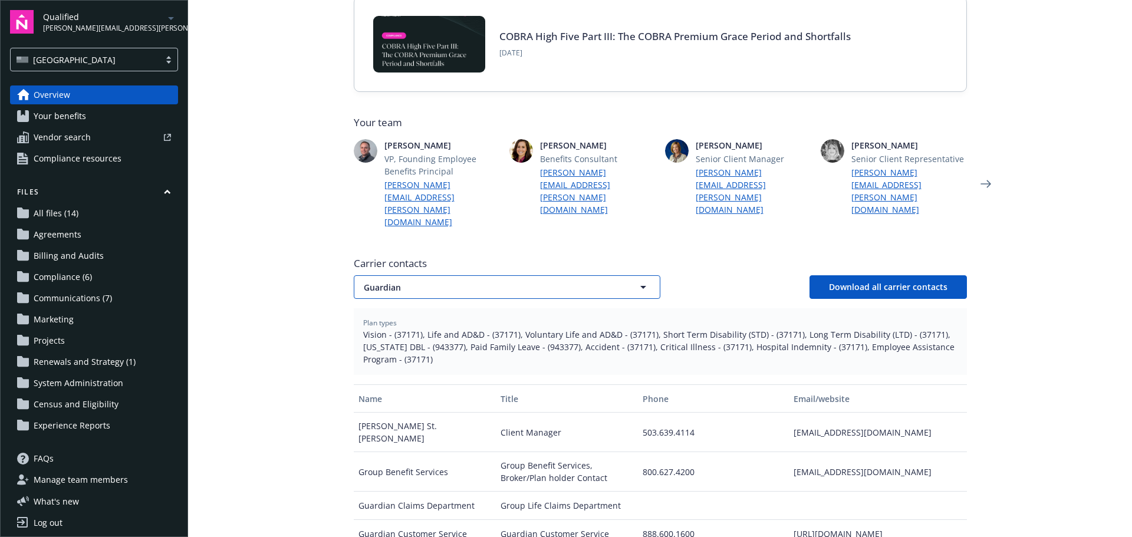
click at [481, 281] on span "Guardian" at bounding box center [486, 287] width 245 height 12
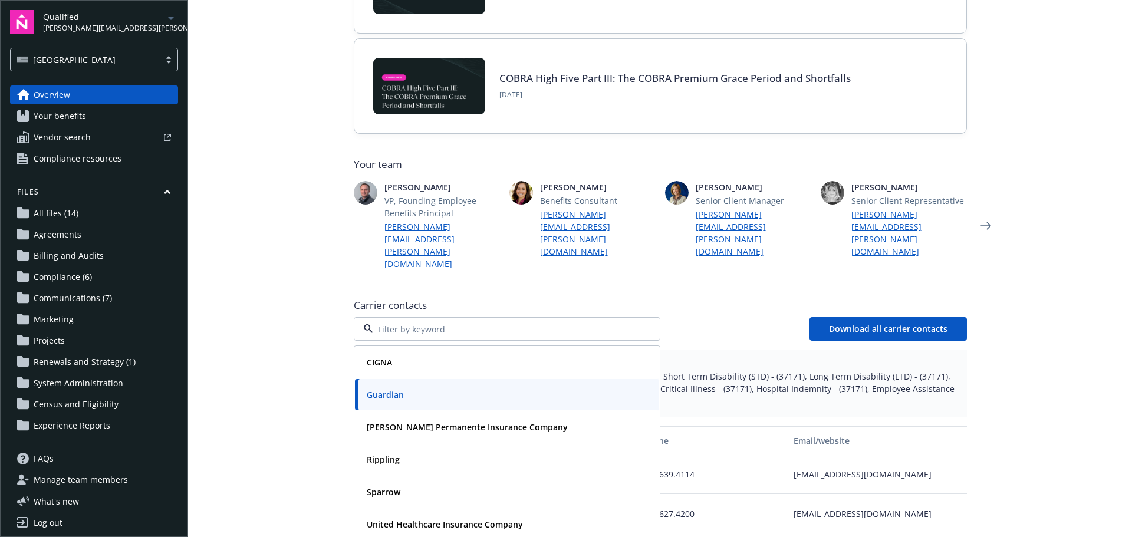
scroll to position [59, 0]
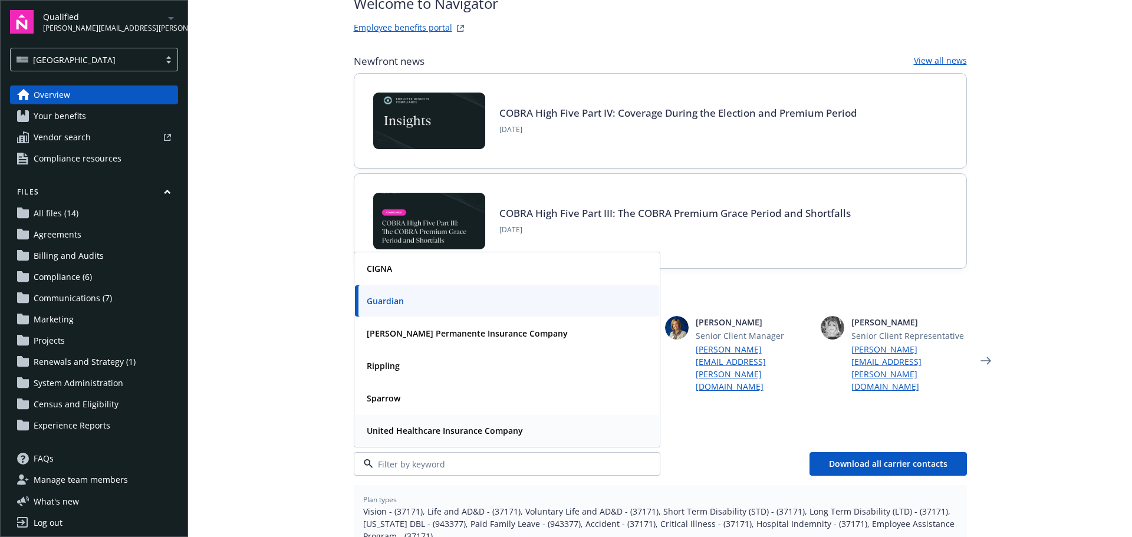
click at [412, 425] on strong "United Healthcare Insurance Company" at bounding box center [445, 430] width 156 height 11
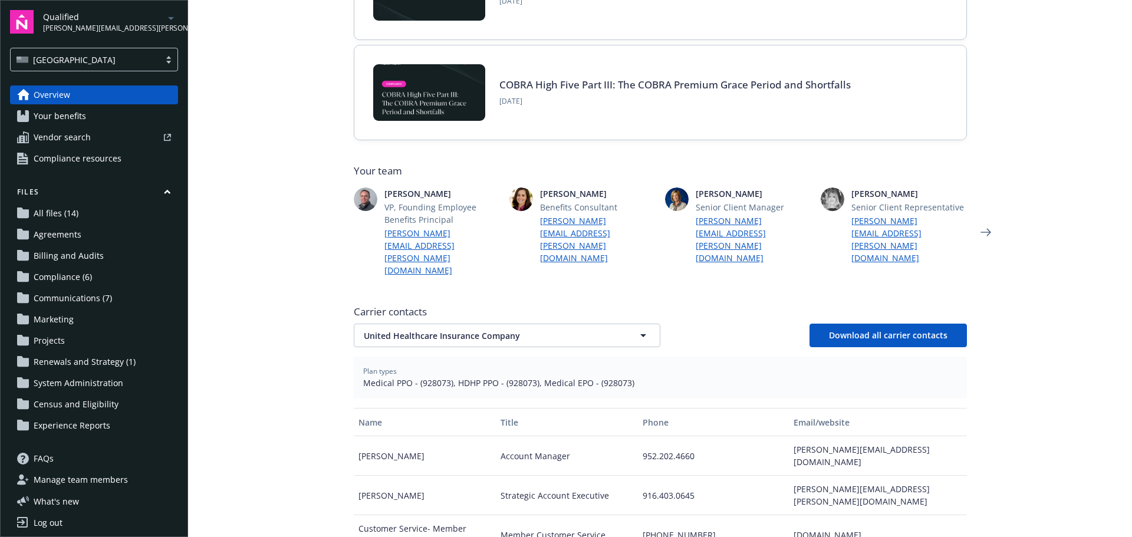
scroll to position [236, 0]
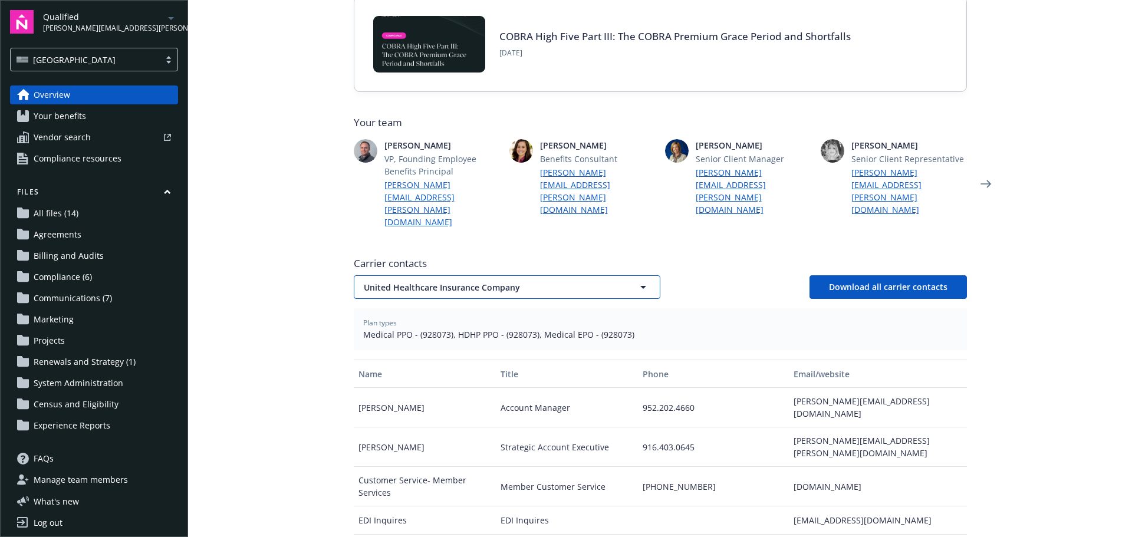
click at [429, 281] on span "United Healthcare Insurance Company" at bounding box center [486, 287] width 245 height 12
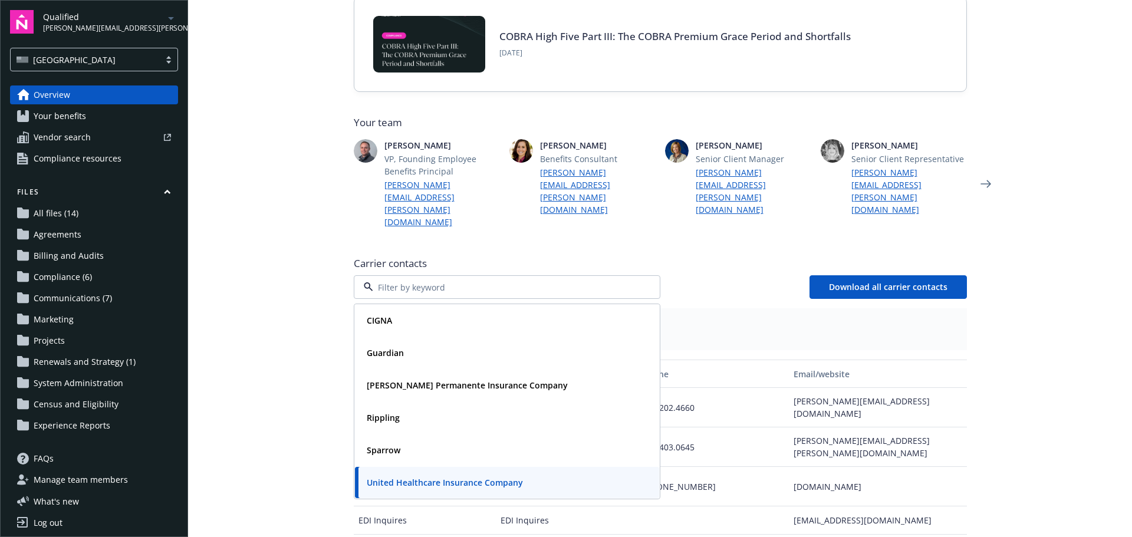
click at [307, 407] on main "Welcome to Navigator Employee benefits portal Newfront news View all news COBRA…" at bounding box center [660, 268] width 944 height 537
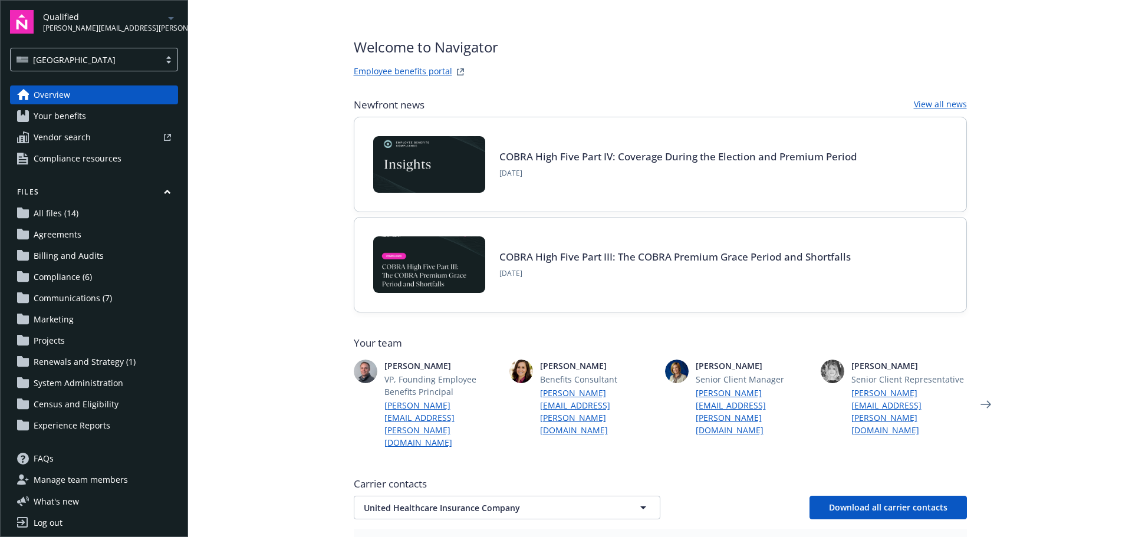
scroll to position [0, 0]
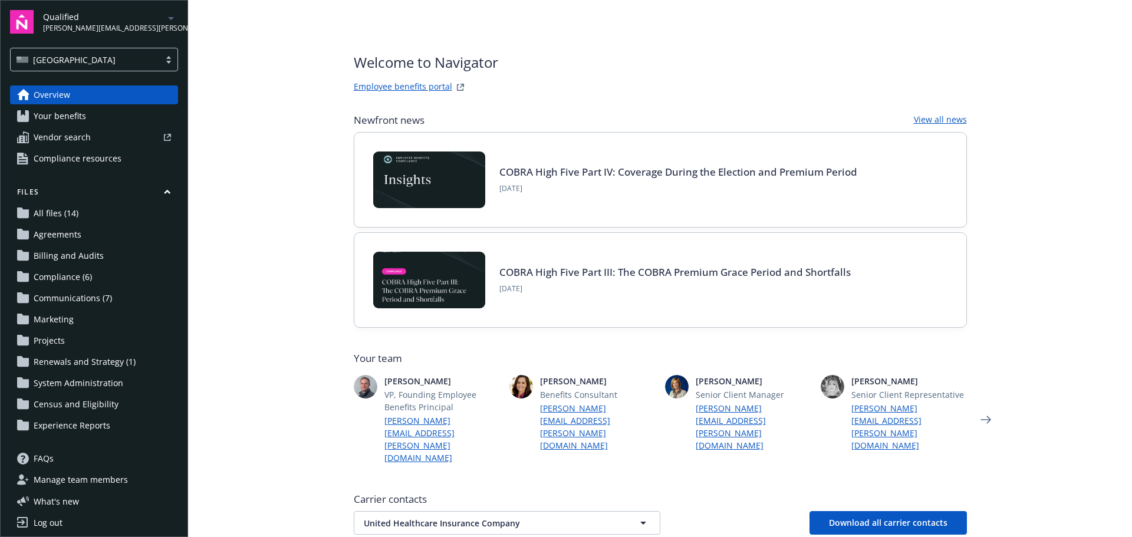
click at [67, 234] on span "Agreements" at bounding box center [58, 234] width 48 height 19
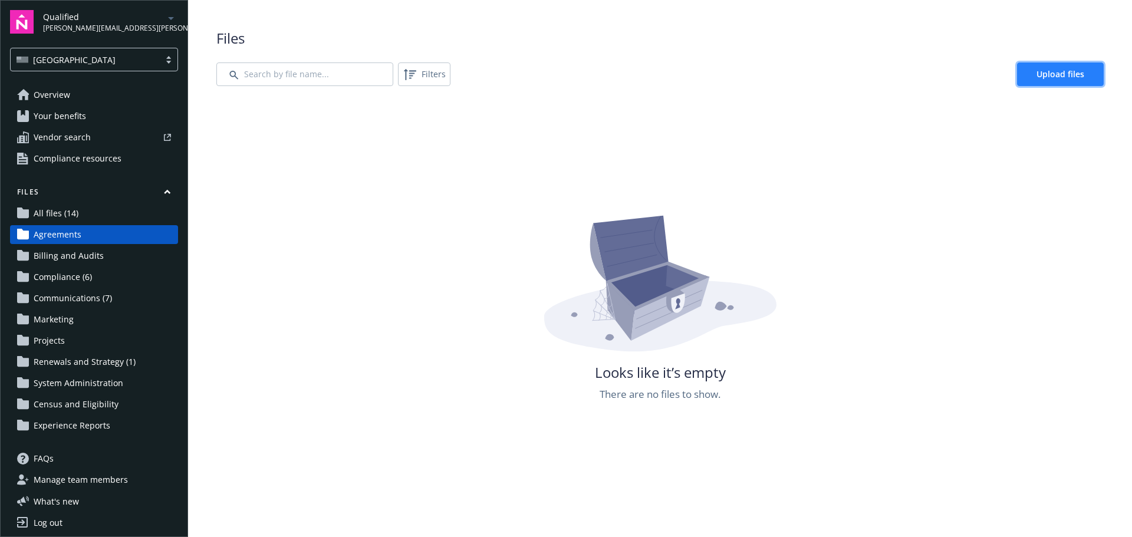
click at [1046, 72] on span "Upload files" at bounding box center [1060, 73] width 48 height 11
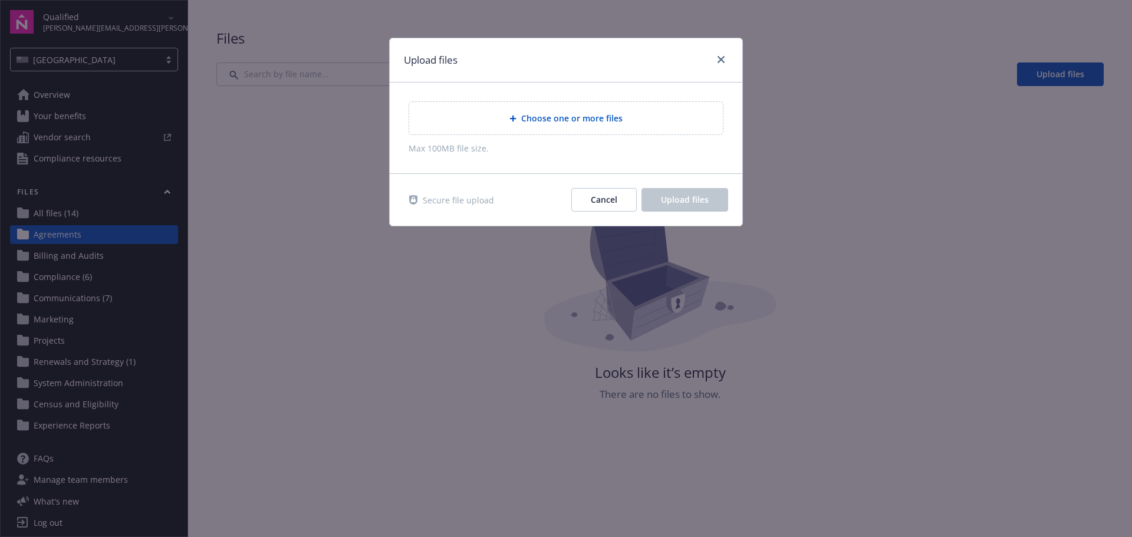
click at [572, 120] on span "Choose one or more files" at bounding box center [571, 118] width 101 height 12
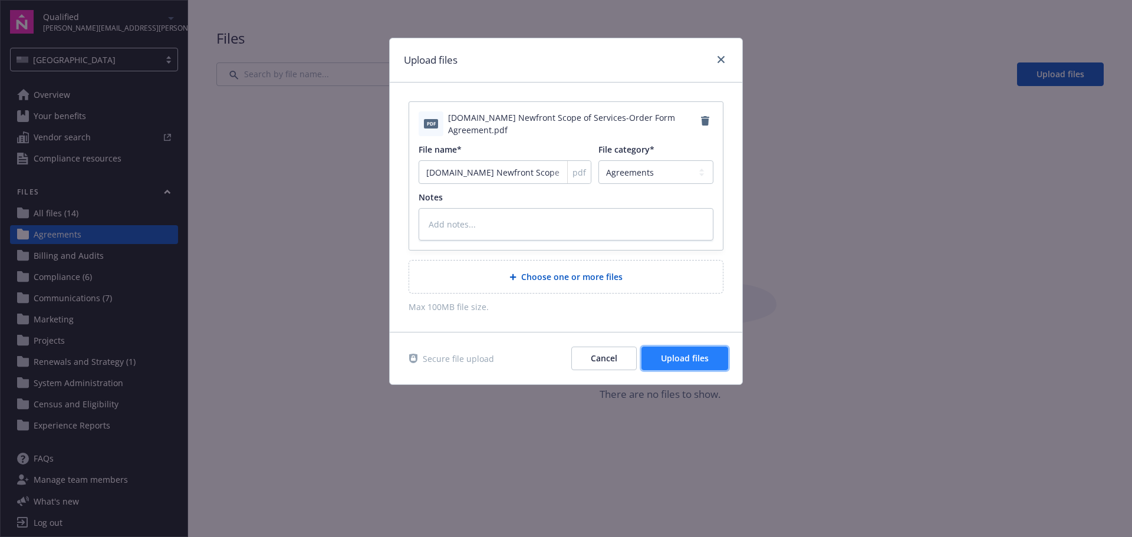
click at [675, 360] on span "Upload files" at bounding box center [685, 358] width 48 height 11
type textarea "x"
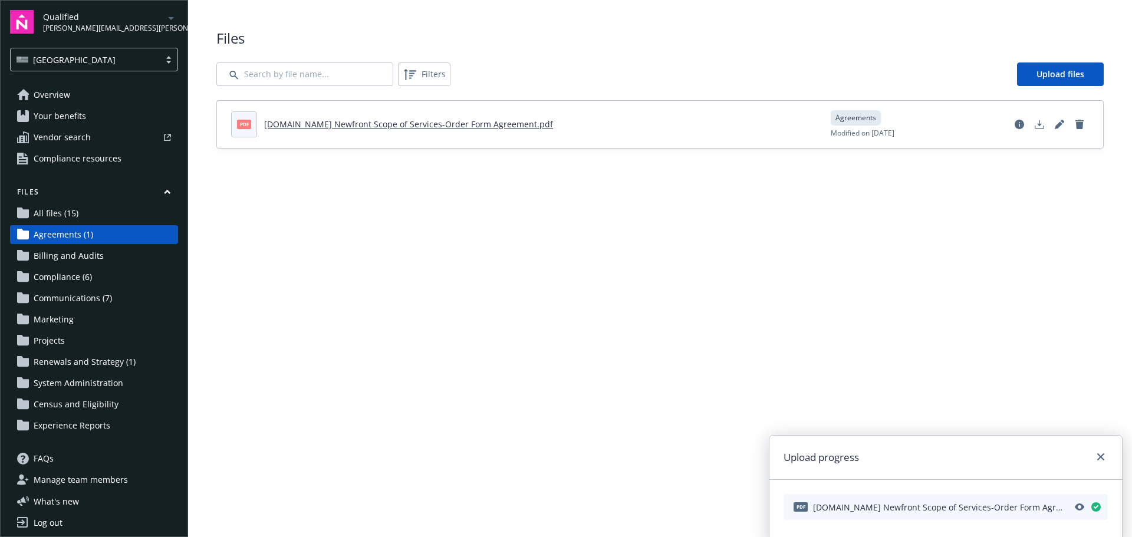
click at [57, 210] on span "All files (15)" at bounding box center [56, 213] width 45 height 19
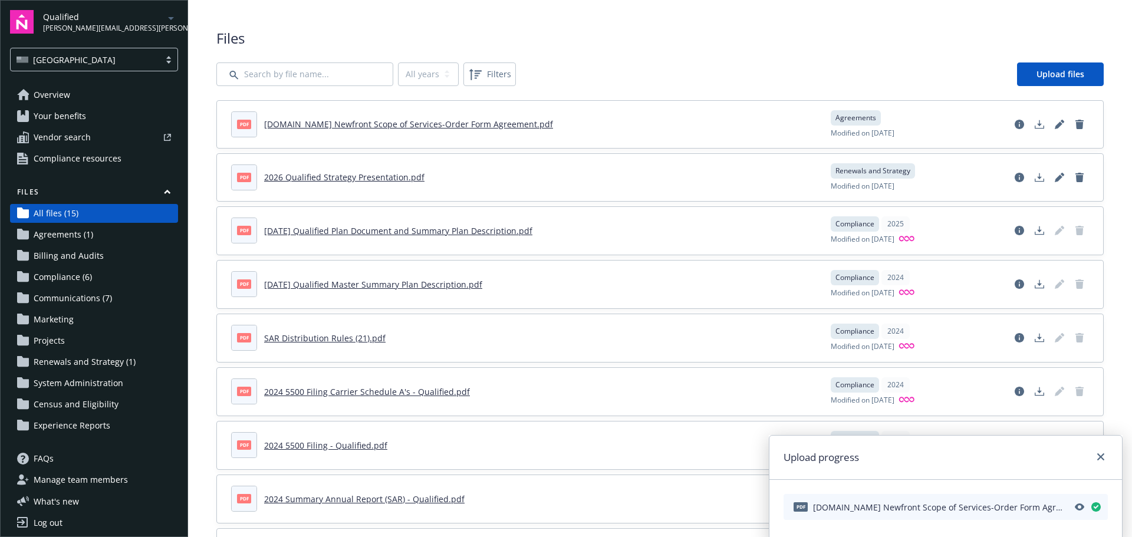
click at [58, 230] on span "Agreements (1)" at bounding box center [64, 234] width 60 height 19
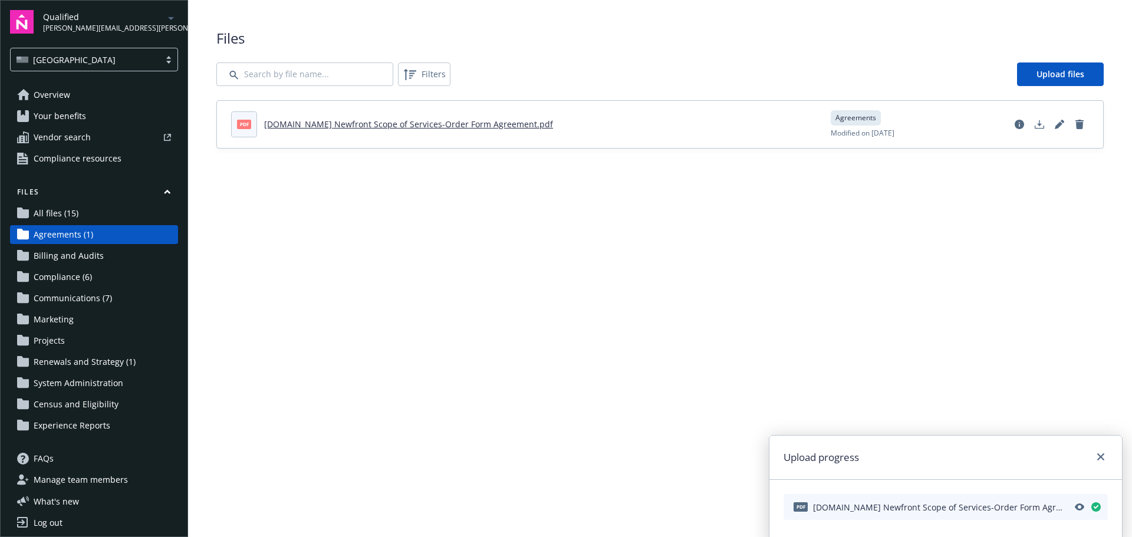
click at [71, 95] on link "Overview" at bounding box center [94, 94] width 168 height 19
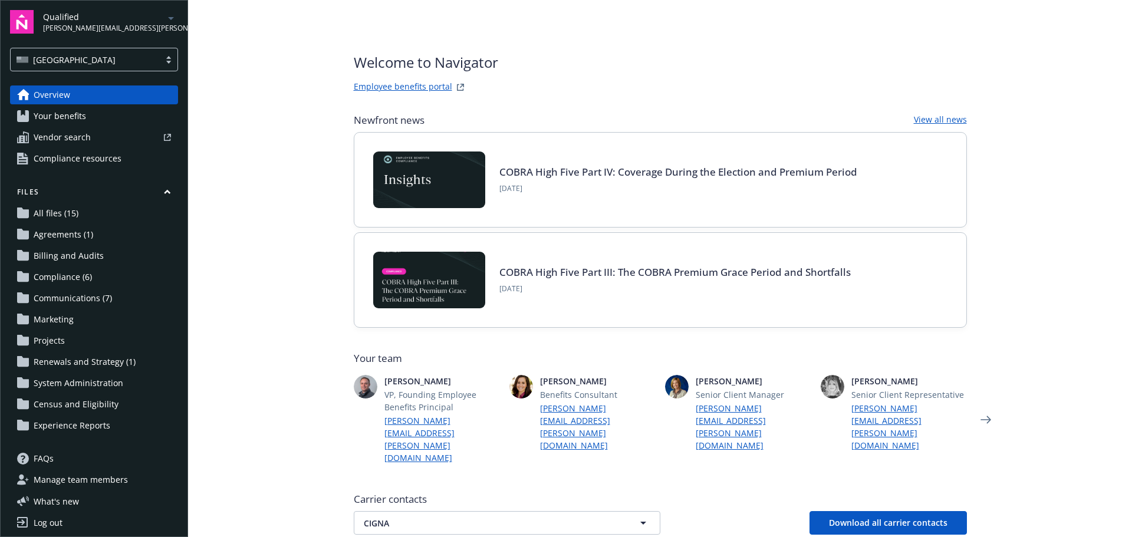
click at [64, 238] on span "Agreements (1)" at bounding box center [64, 234] width 60 height 19
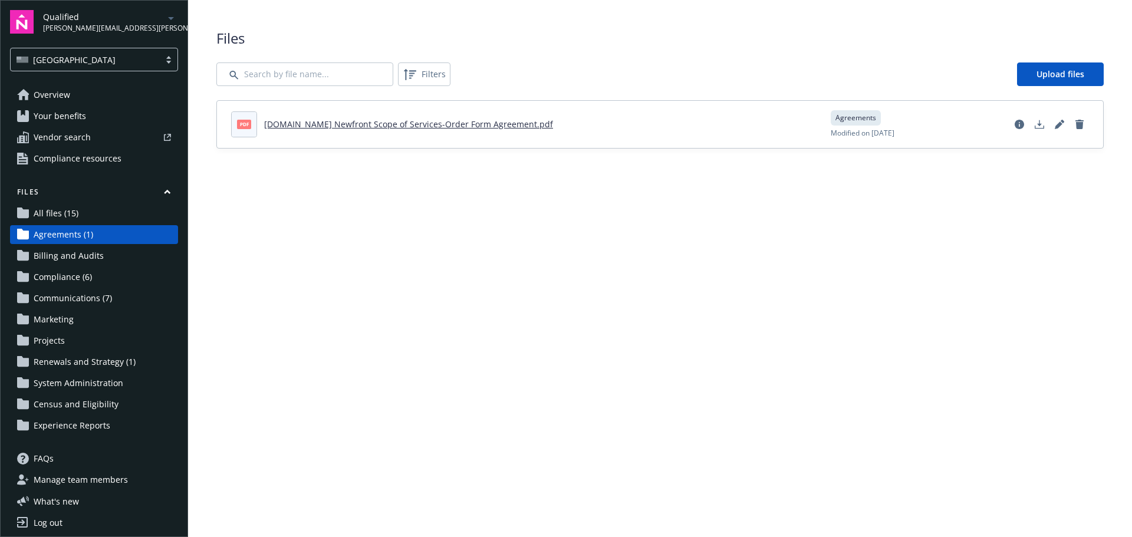
click at [68, 96] on span "Overview" at bounding box center [52, 94] width 37 height 19
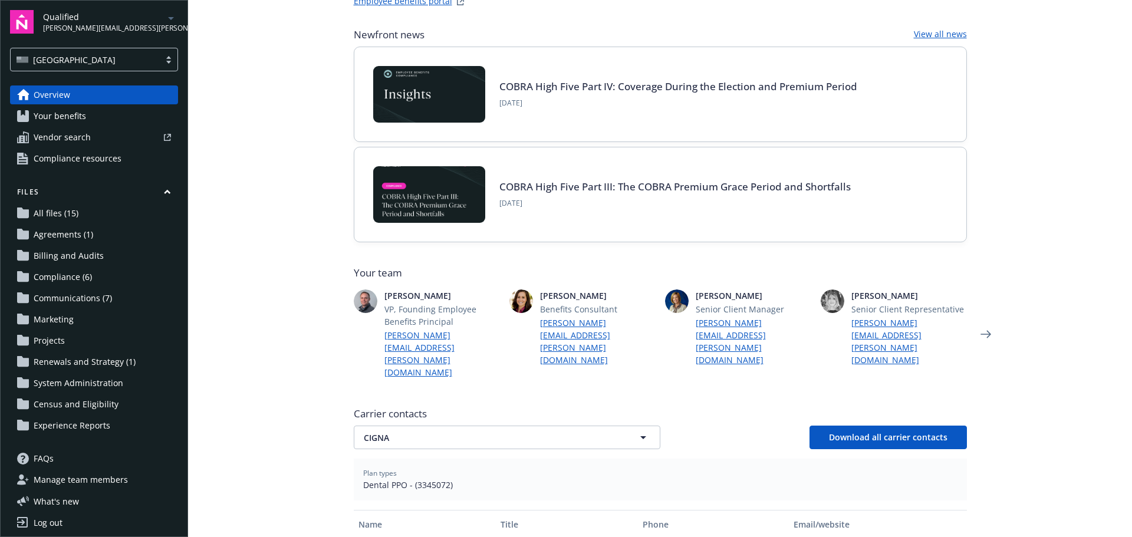
scroll to position [236, 0]
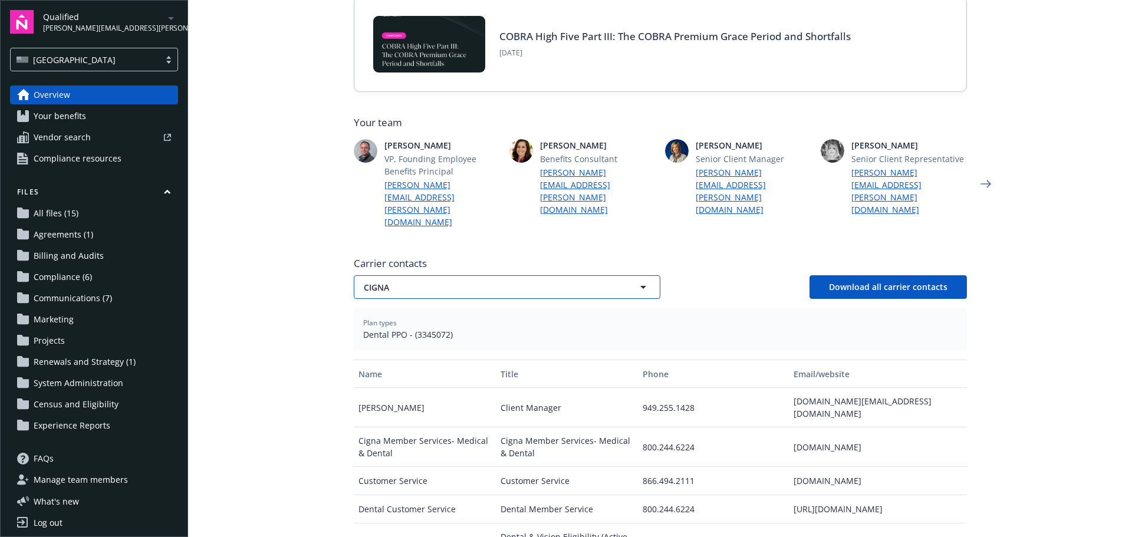
click at [455, 281] on span "CIGNA" at bounding box center [486, 287] width 245 height 12
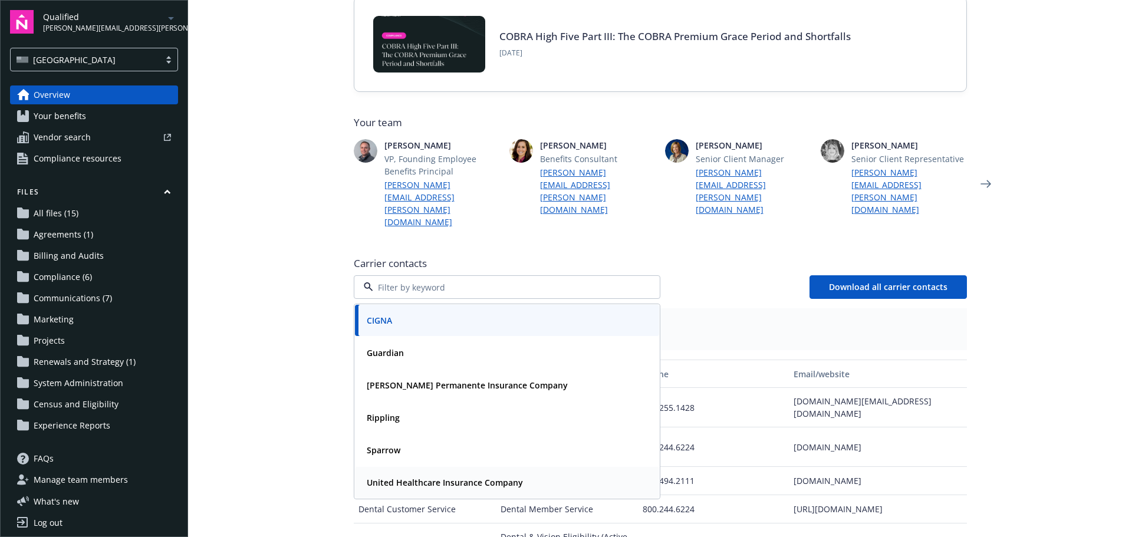
click at [412, 477] on strong "United Healthcare Insurance Company" at bounding box center [445, 482] width 156 height 11
